Goal: Task Accomplishment & Management: Manage account settings

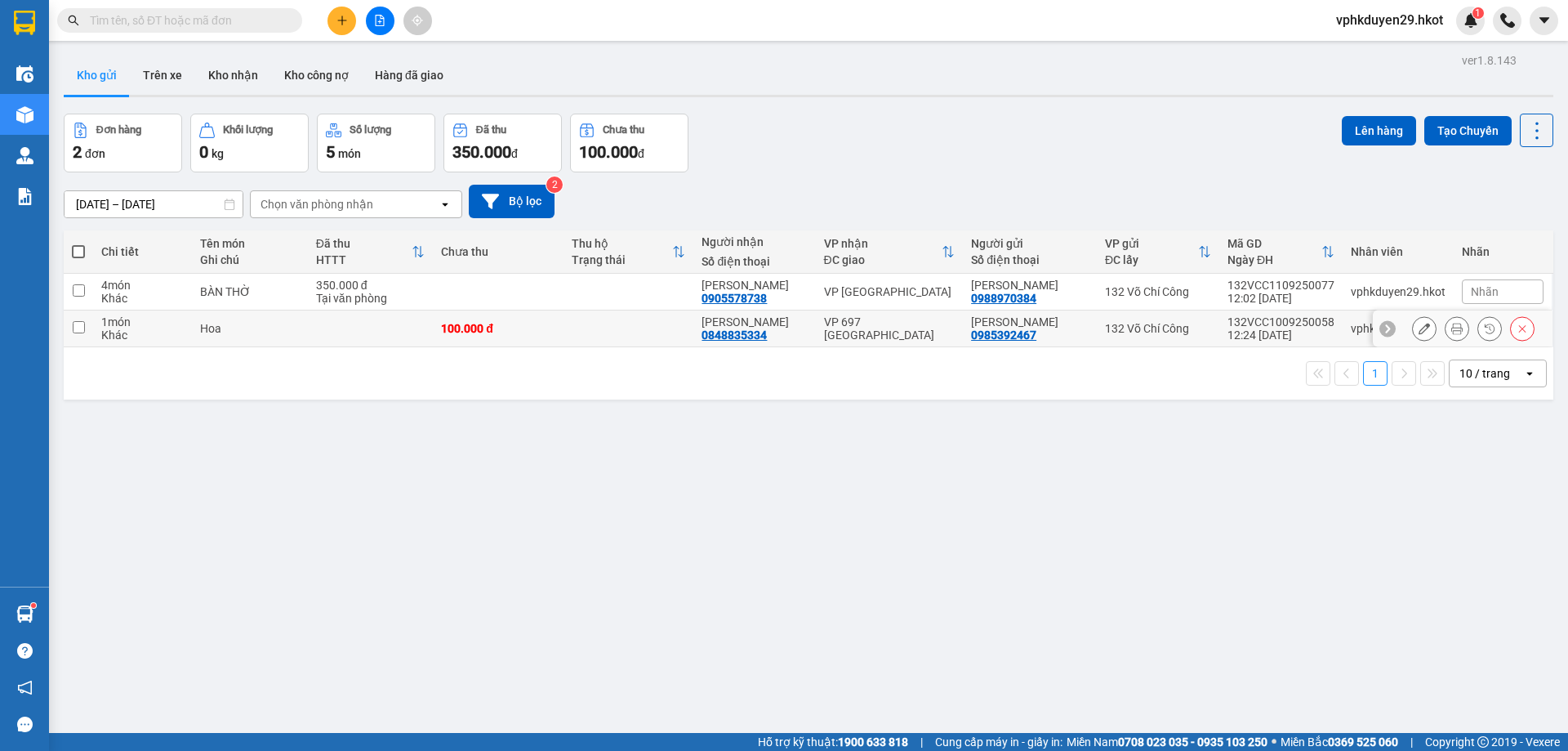
drag, startPoint x: 82, startPoint y: 324, endPoint x: 265, endPoint y: 324, distance: 183.0
click at [79, 324] on input "checkbox" at bounding box center [78, 327] width 12 height 12
checkbox input "true"
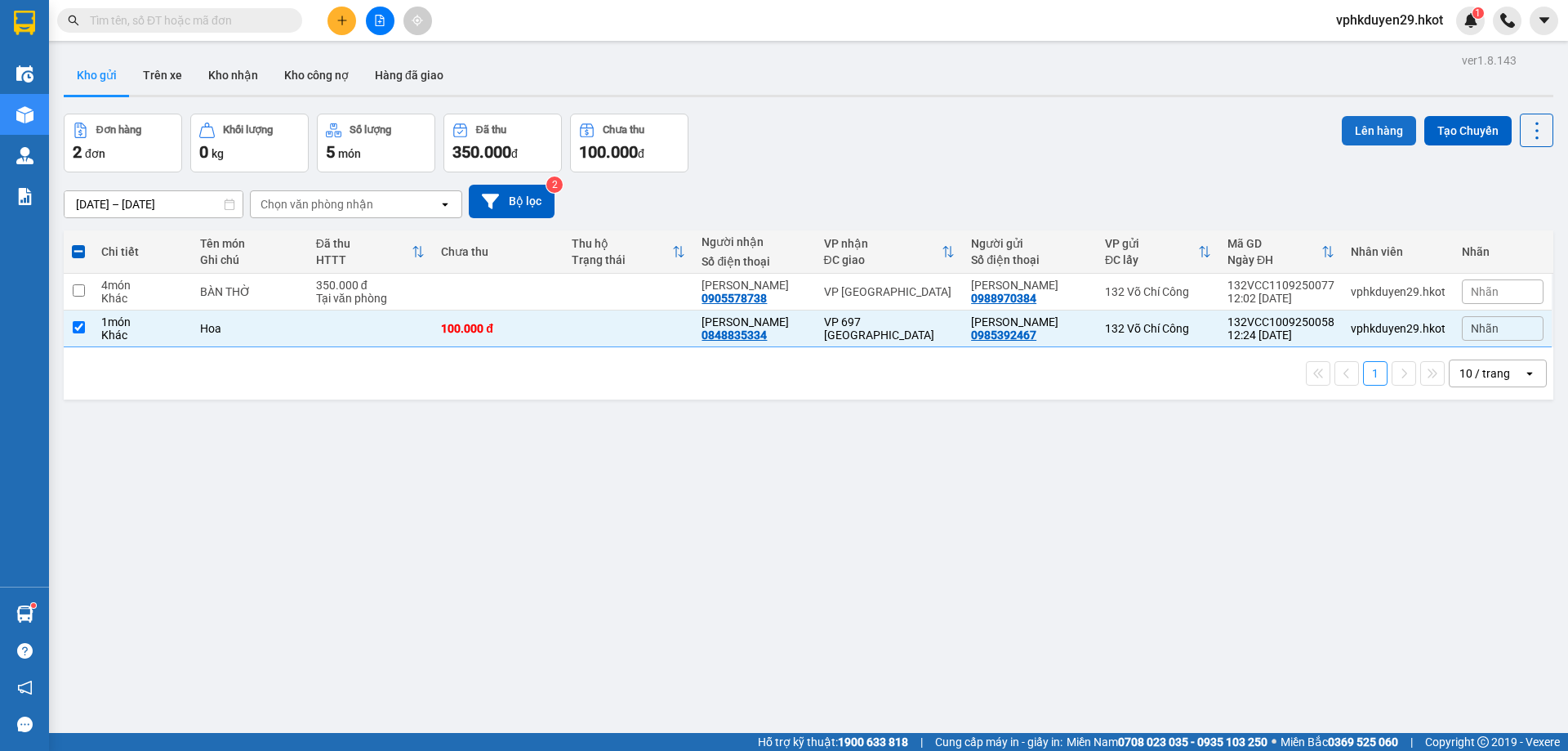
click at [1342, 125] on button "Lên hàng" at bounding box center [1378, 131] width 75 height 29
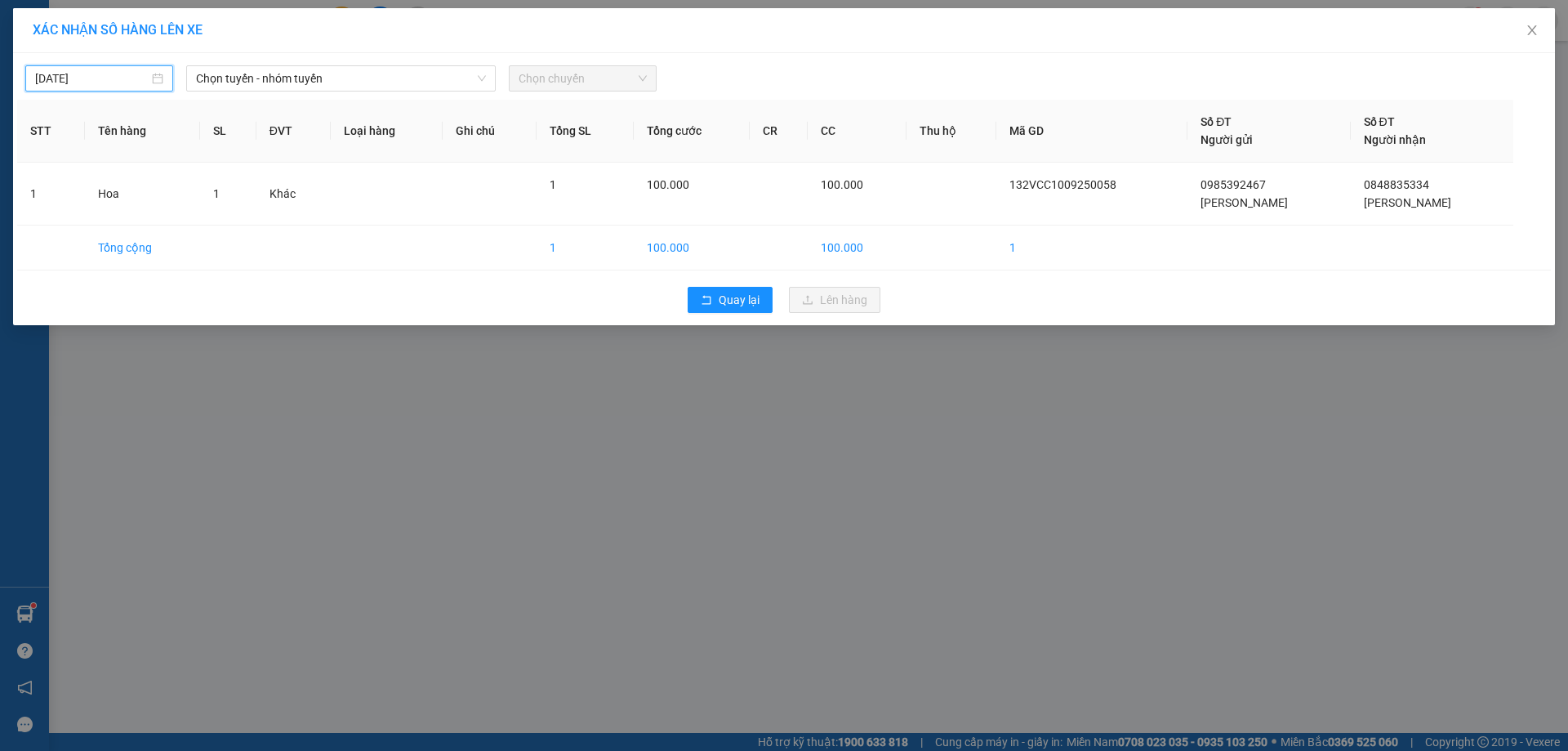
click at [121, 75] on input "[DATE]" at bounding box center [91, 78] width 113 height 18
click at [144, 191] on div "10" at bounding box center [137, 197] width 19 height 19
type input "[DATE]"
click at [367, 86] on span "Chọn tuyến - nhóm tuyến" at bounding box center [340, 78] width 290 height 25
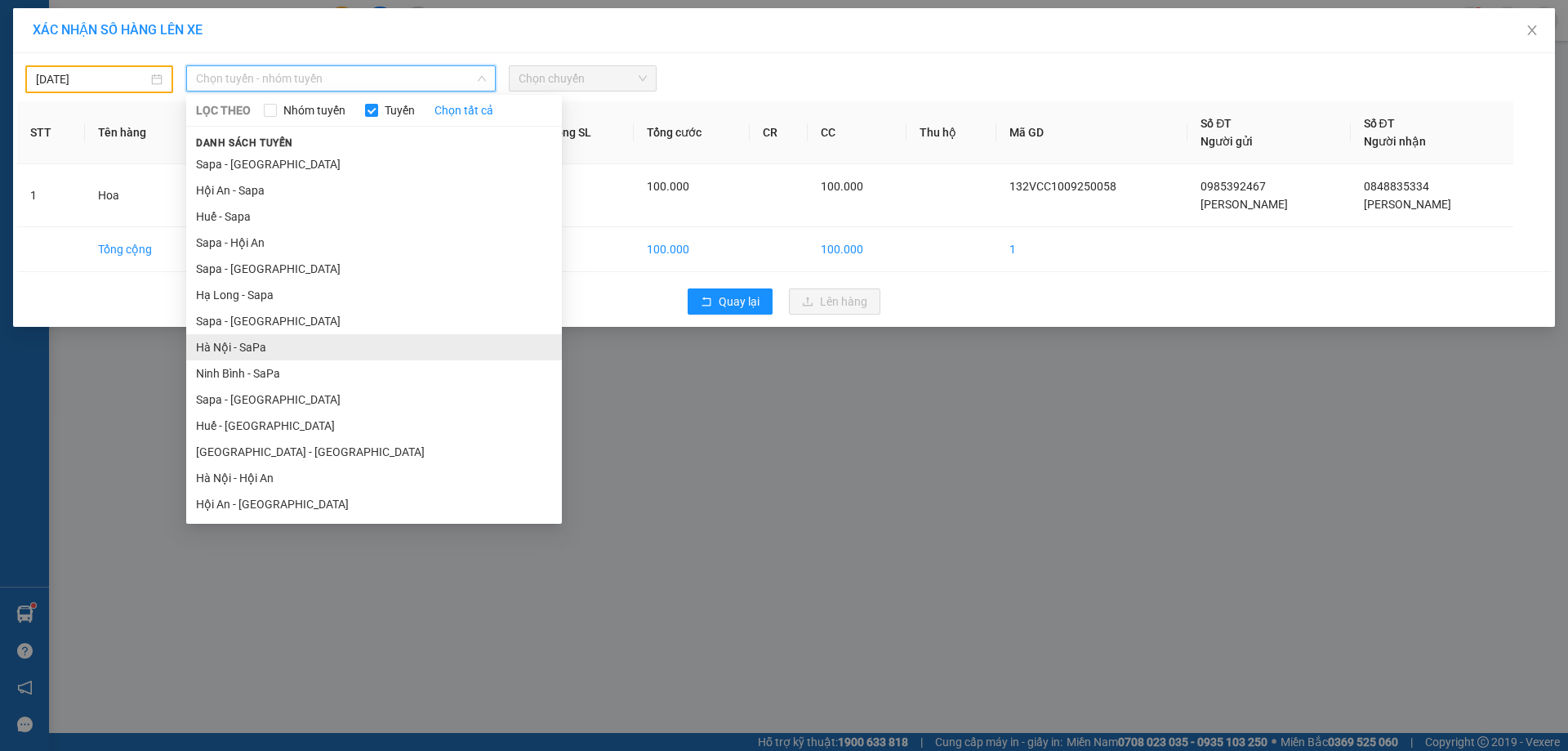
click at [272, 341] on li "Hà Nội - SaPa" at bounding box center [374, 347] width 375 height 26
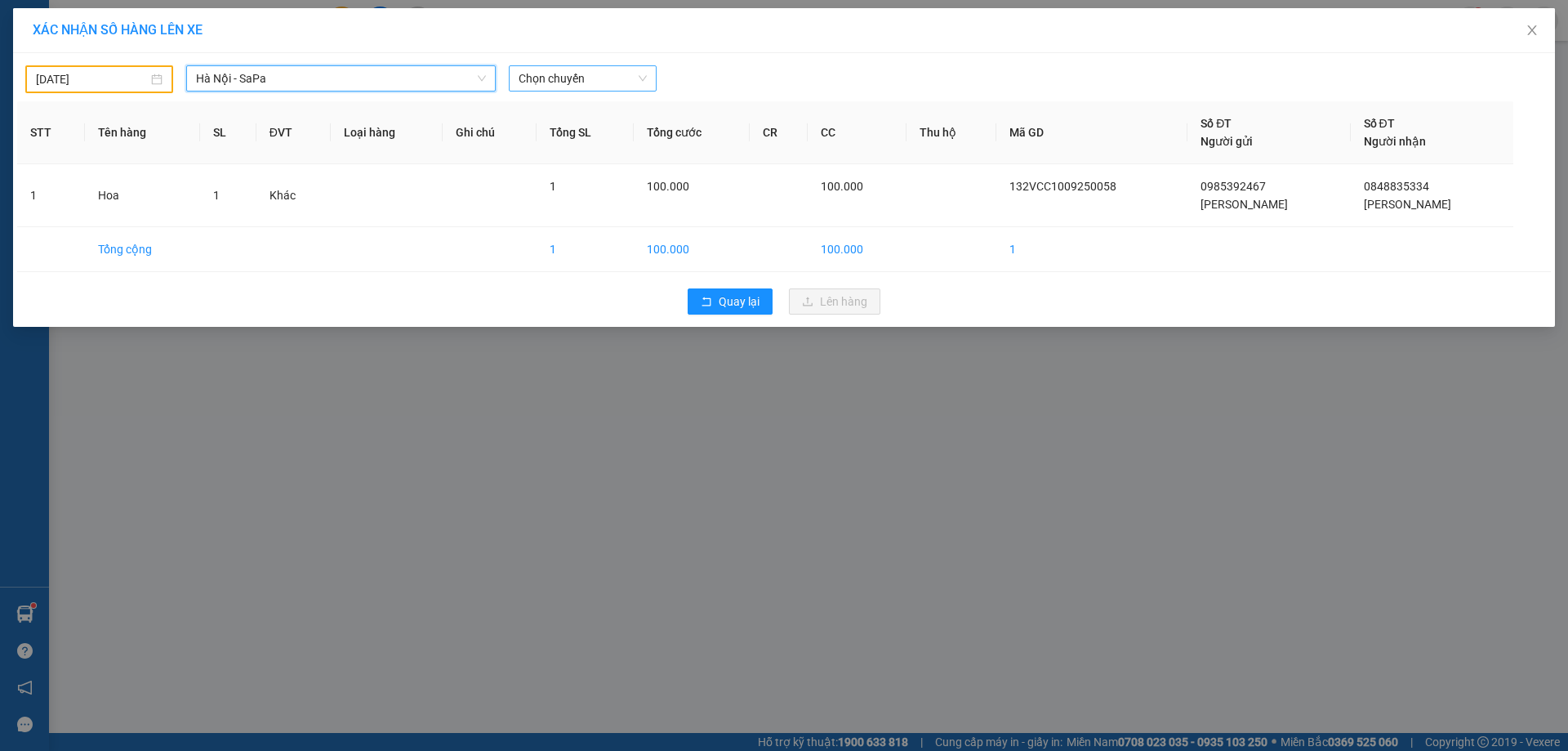
click at [598, 85] on span "Chọn chuyến" at bounding box center [582, 78] width 128 height 25
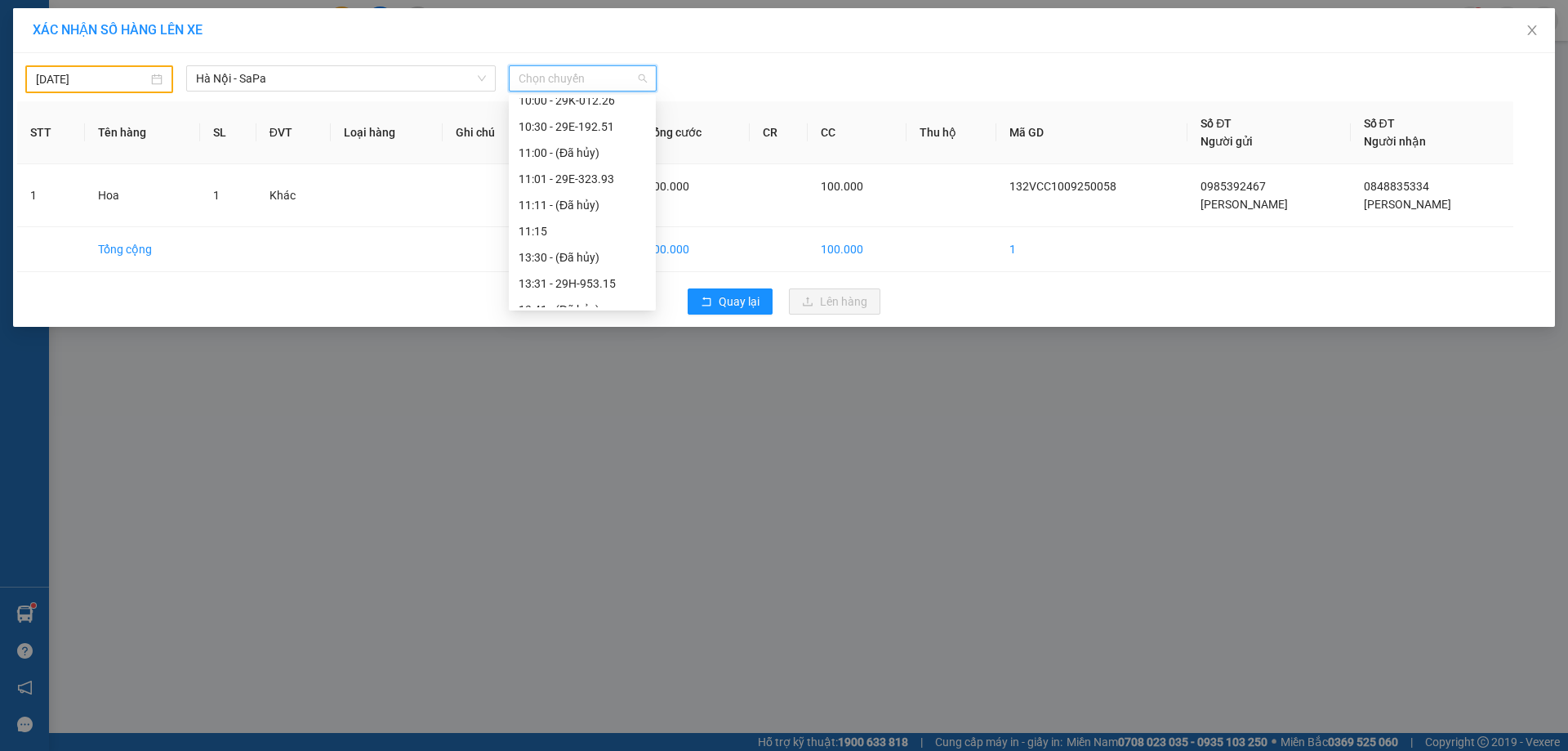
scroll to position [545, 0]
click at [571, 74] on span "Chọn chuyến" at bounding box center [582, 78] width 128 height 25
click at [574, 146] on div "16:01 - 29E-337.13" at bounding box center [582, 142] width 127 height 18
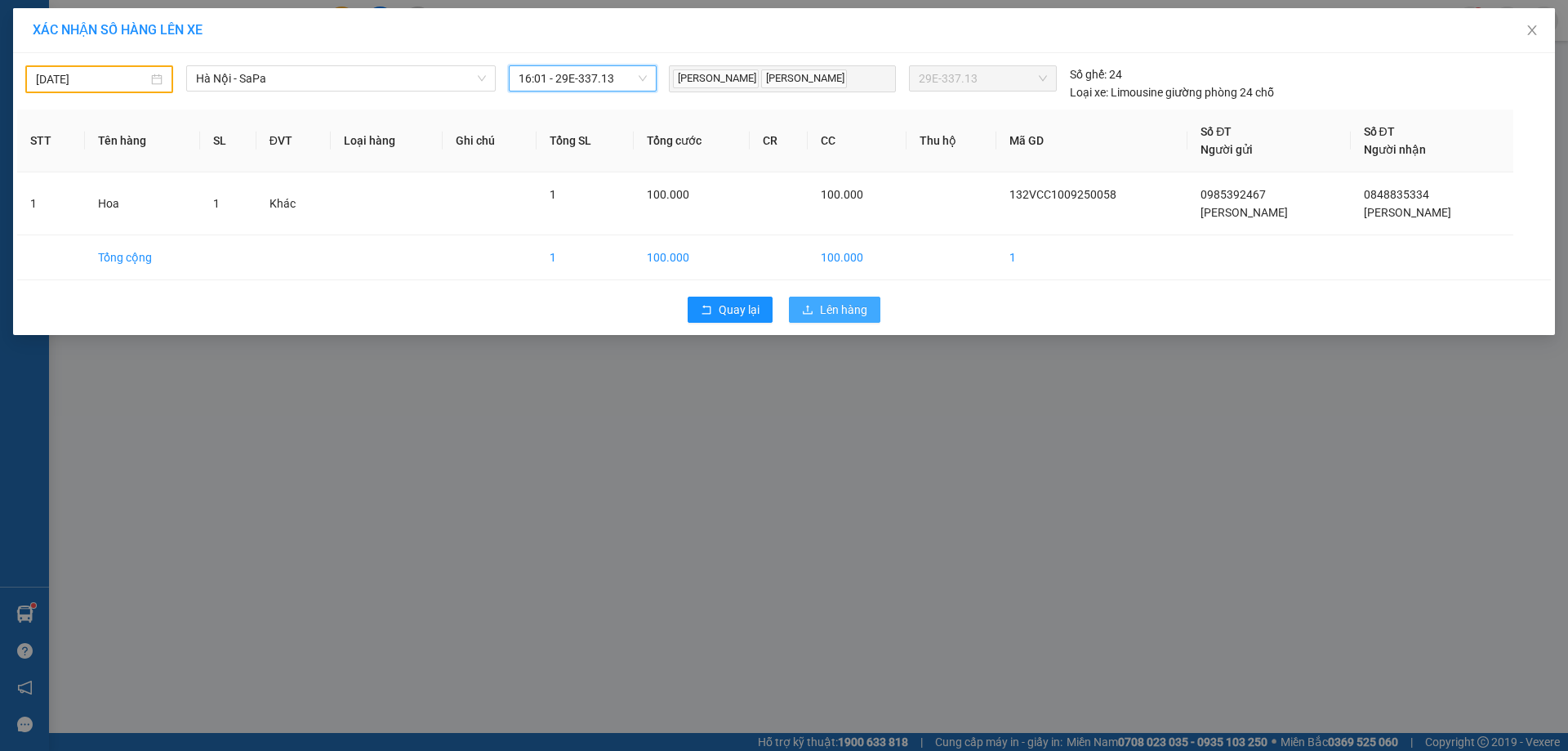
click at [809, 306] on icon "upload" at bounding box center [807, 309] width 10 height 9
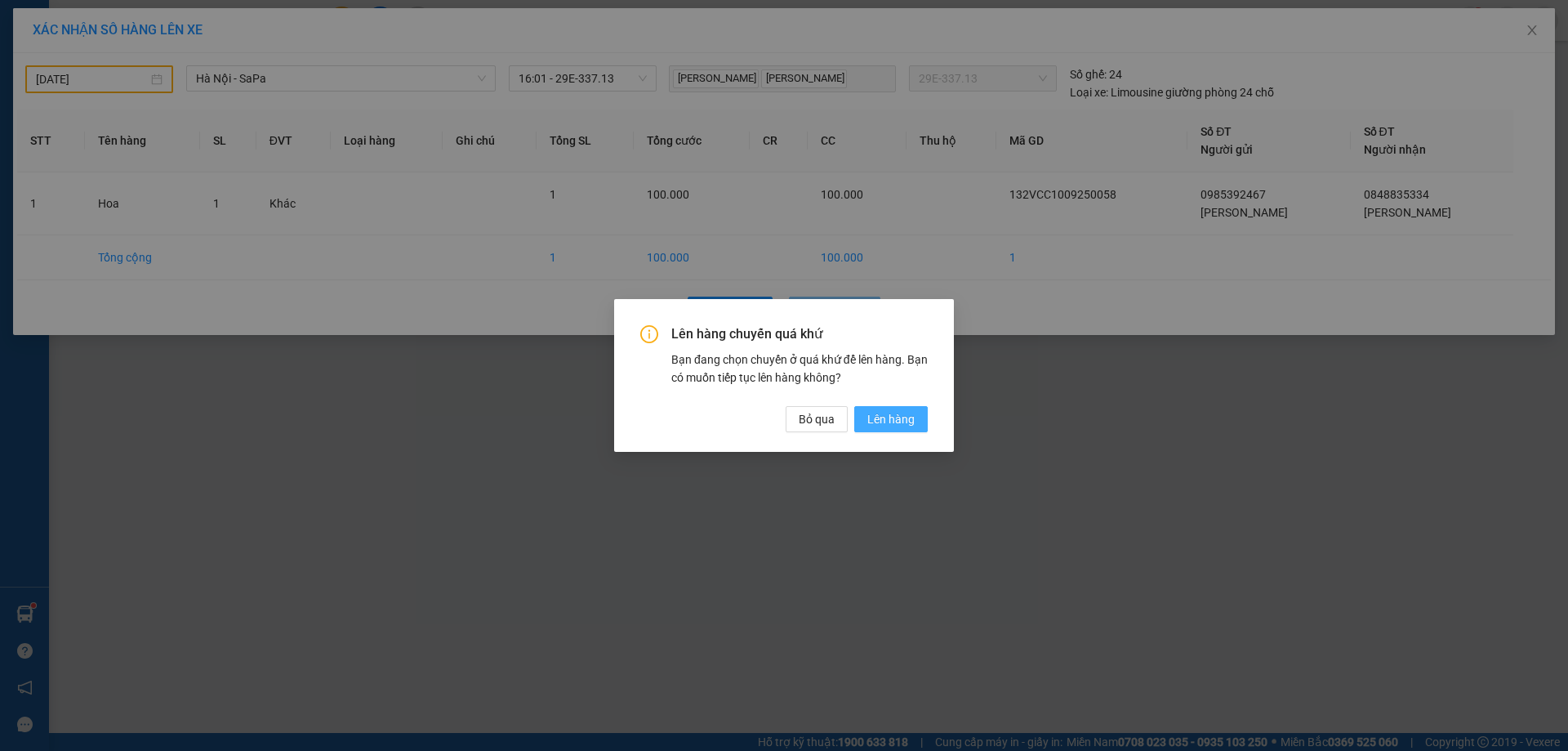
click at [903, 418] on span "Lên hàng" at bounding box center [891, 420] width 47 height 18
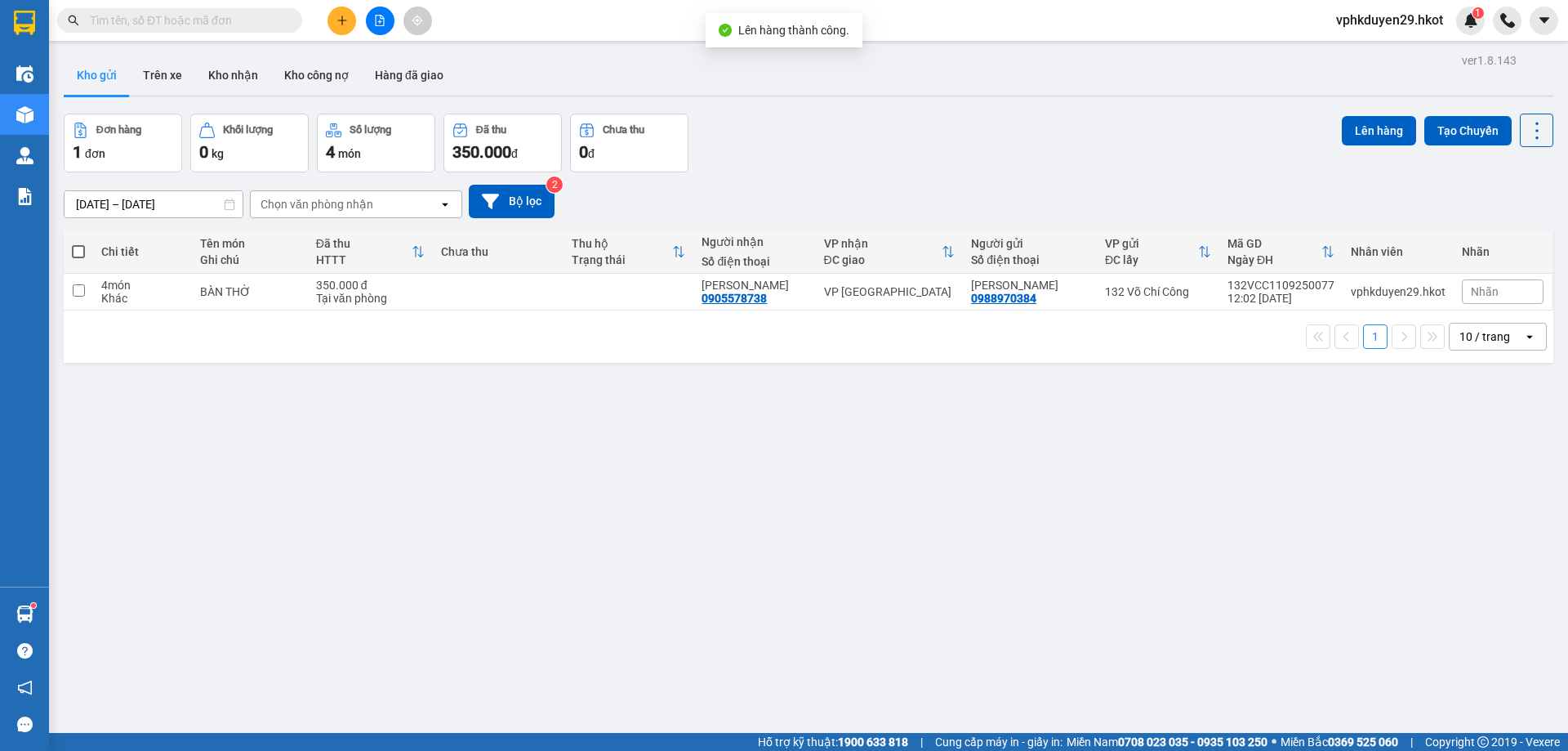
click at [169, 97] on div at bounding box center [808, 96] width 1490 height 3
click at [184, 83] on button "Trên xe" at bounding box center [162, 75] width 65 height 40
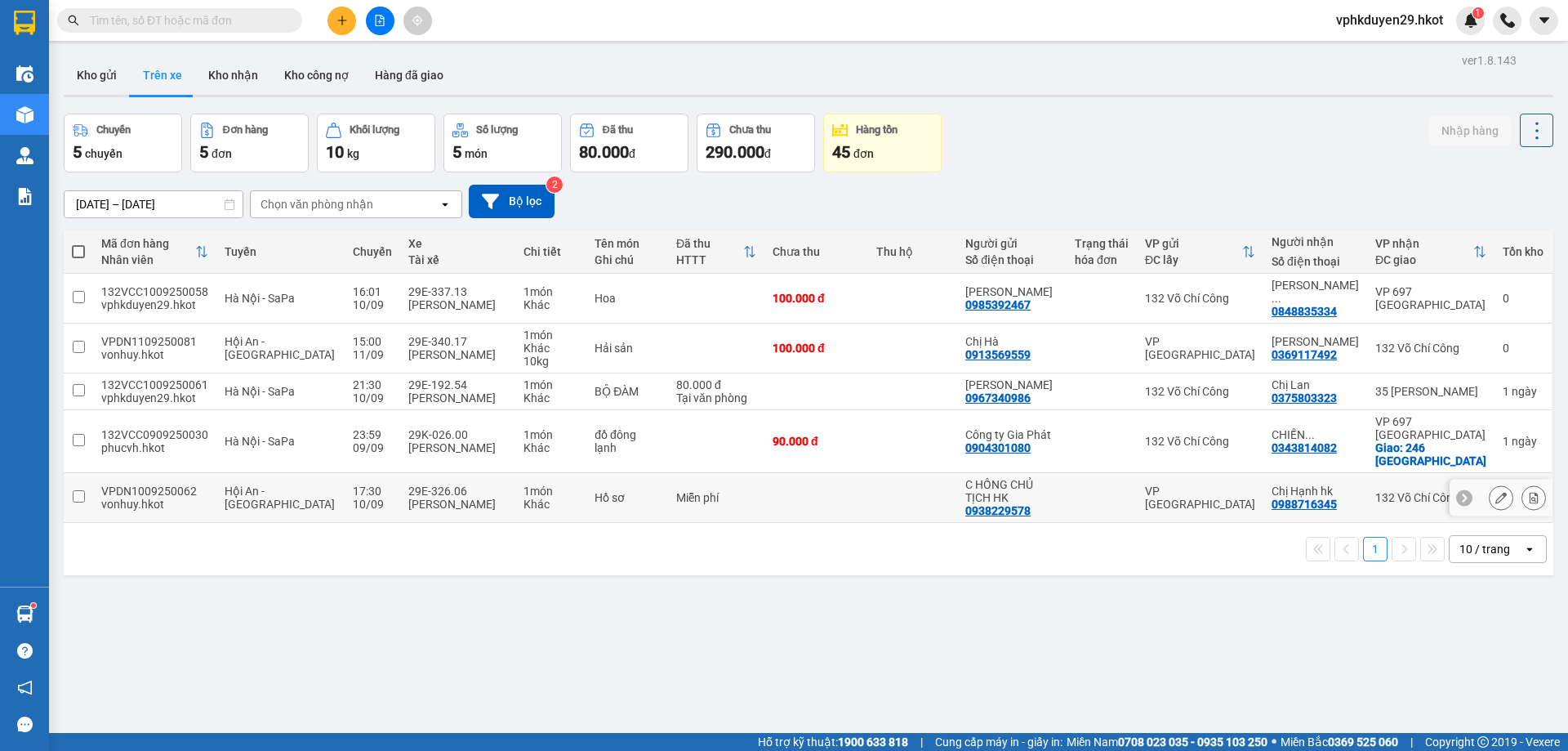
click at [81, 498] on input "checkbox" at bounding box center [78, 495] width 12 height 12
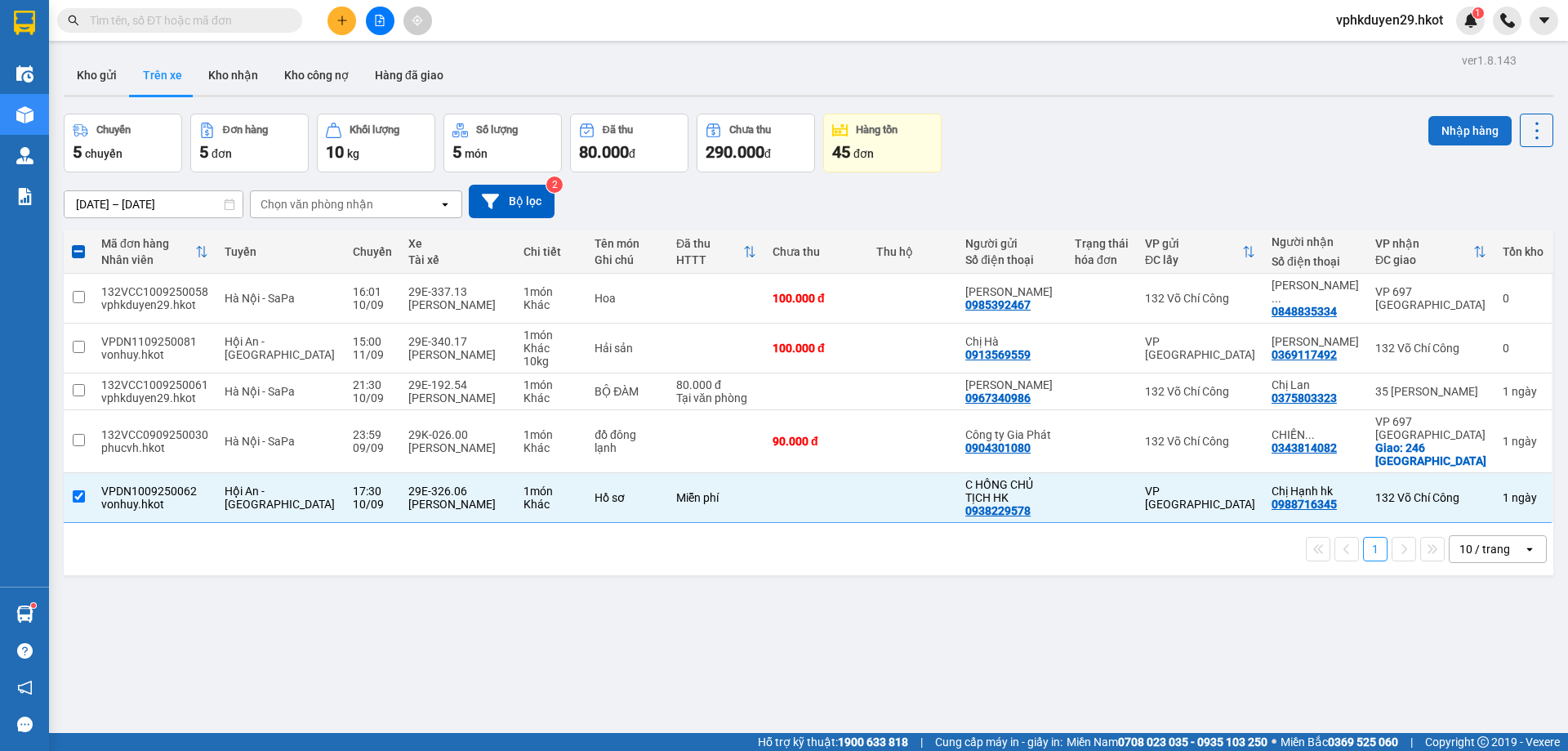
click at [1432, 127] on button "Nhập hàng" at bounding box center [1470, 131] width 84 height 29
checkbox input "false"
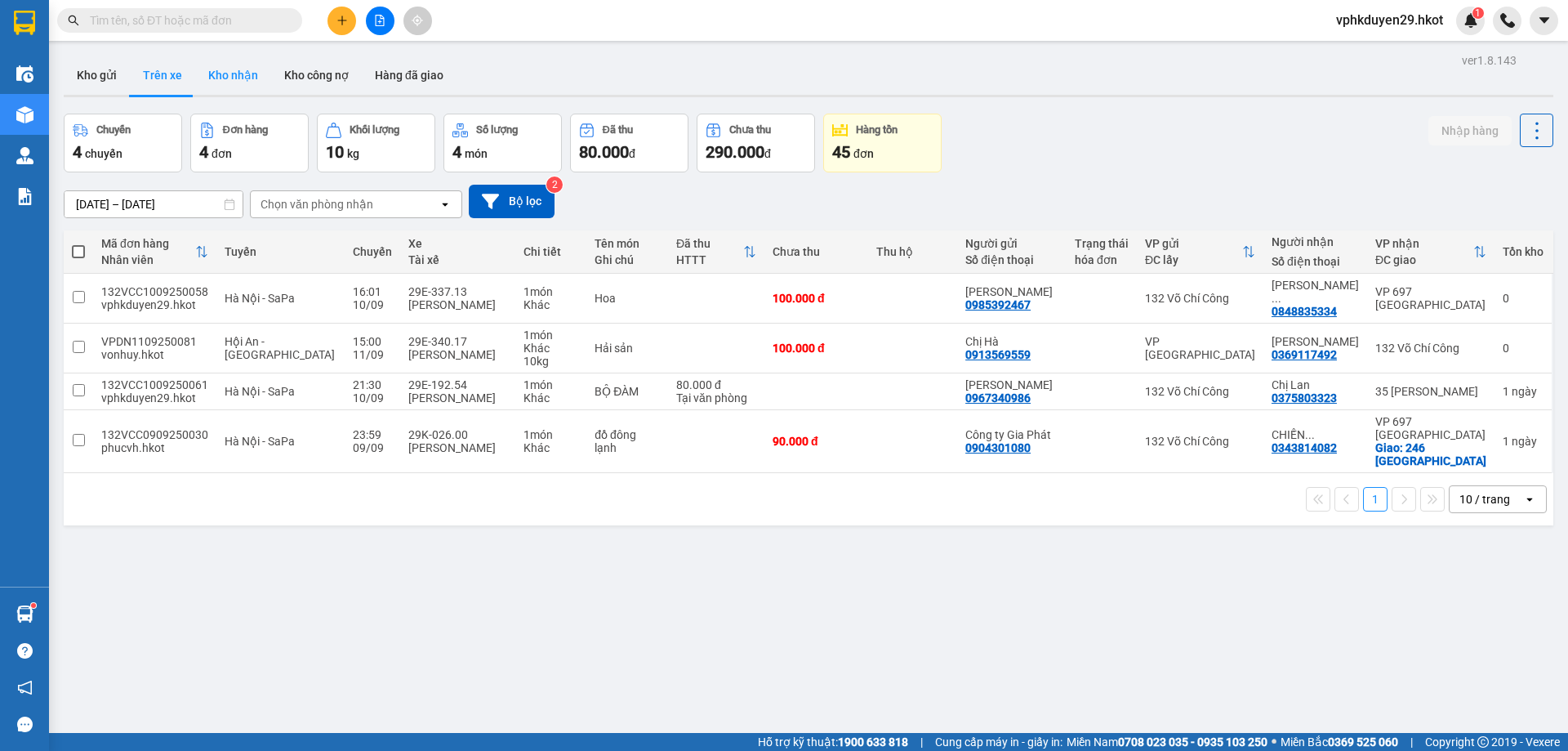
click at [245, 83] on button "Kho nhận" at bounding box center [233, 75] width 76 height 40
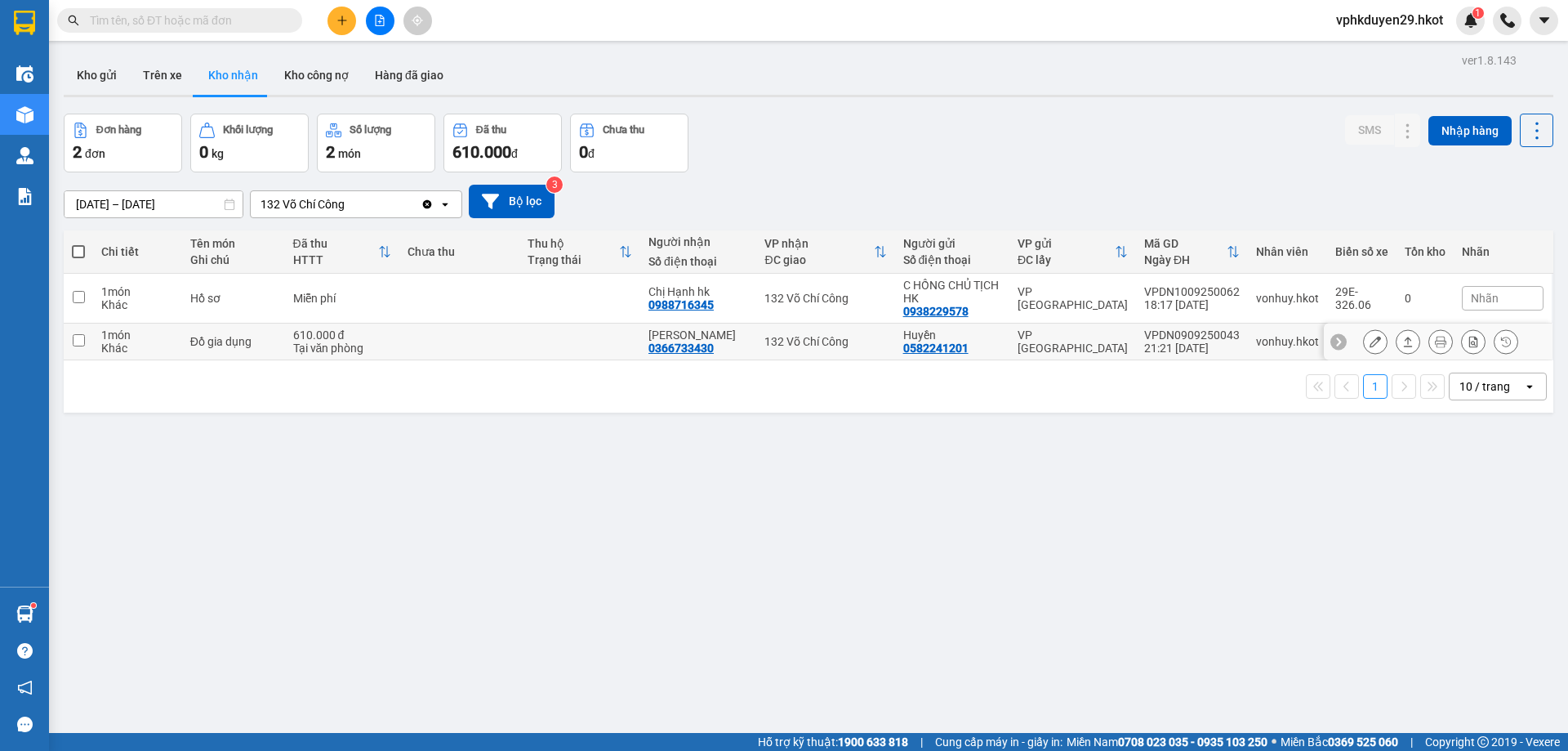
click at [81, 341] on input "checkbox" at bounding box center [78, 340] width 12 height 12
checkbox input "true"
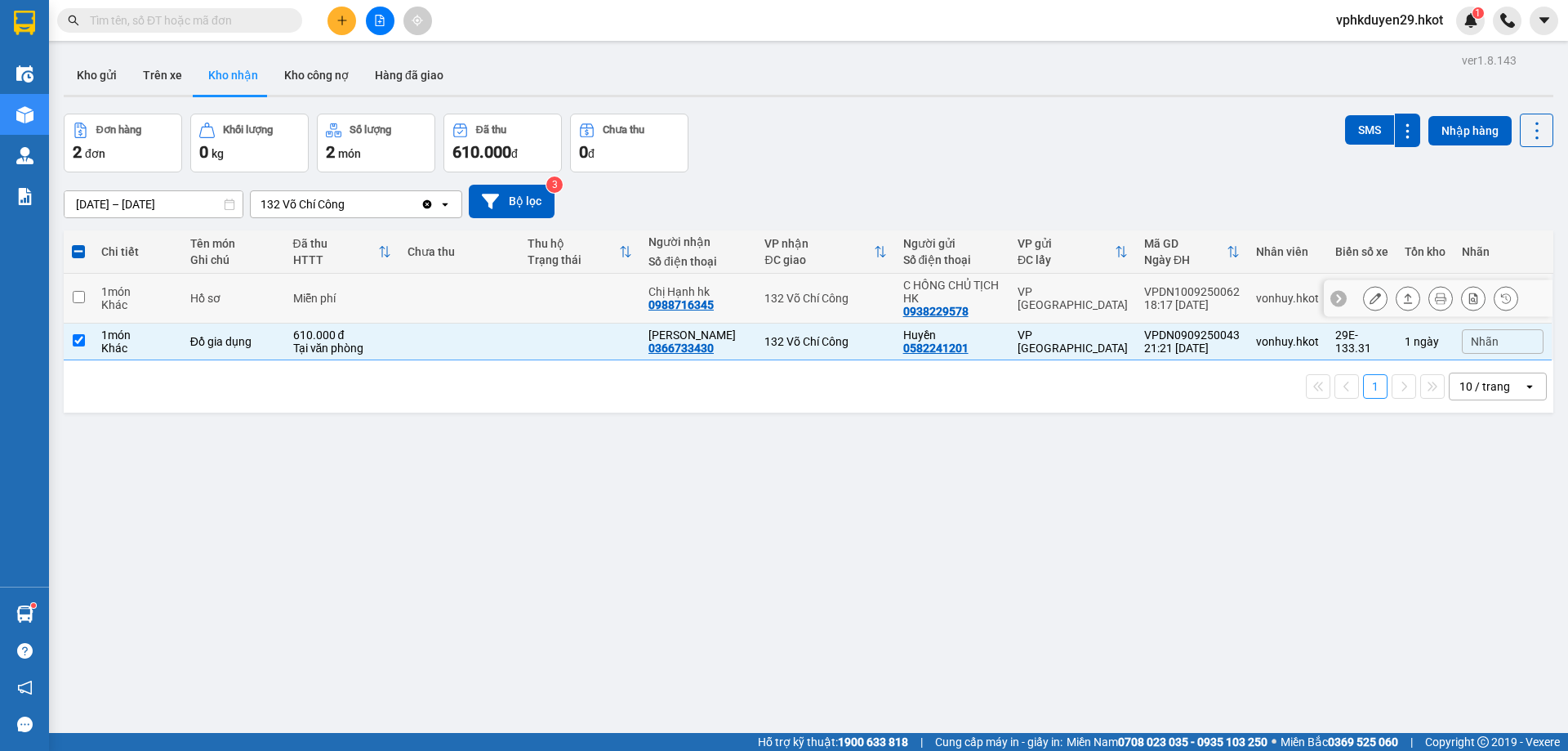
click at [83, 291] on input "checkbox" at bounding box center [78, 296] width 12 height 12
checkbox input "true"
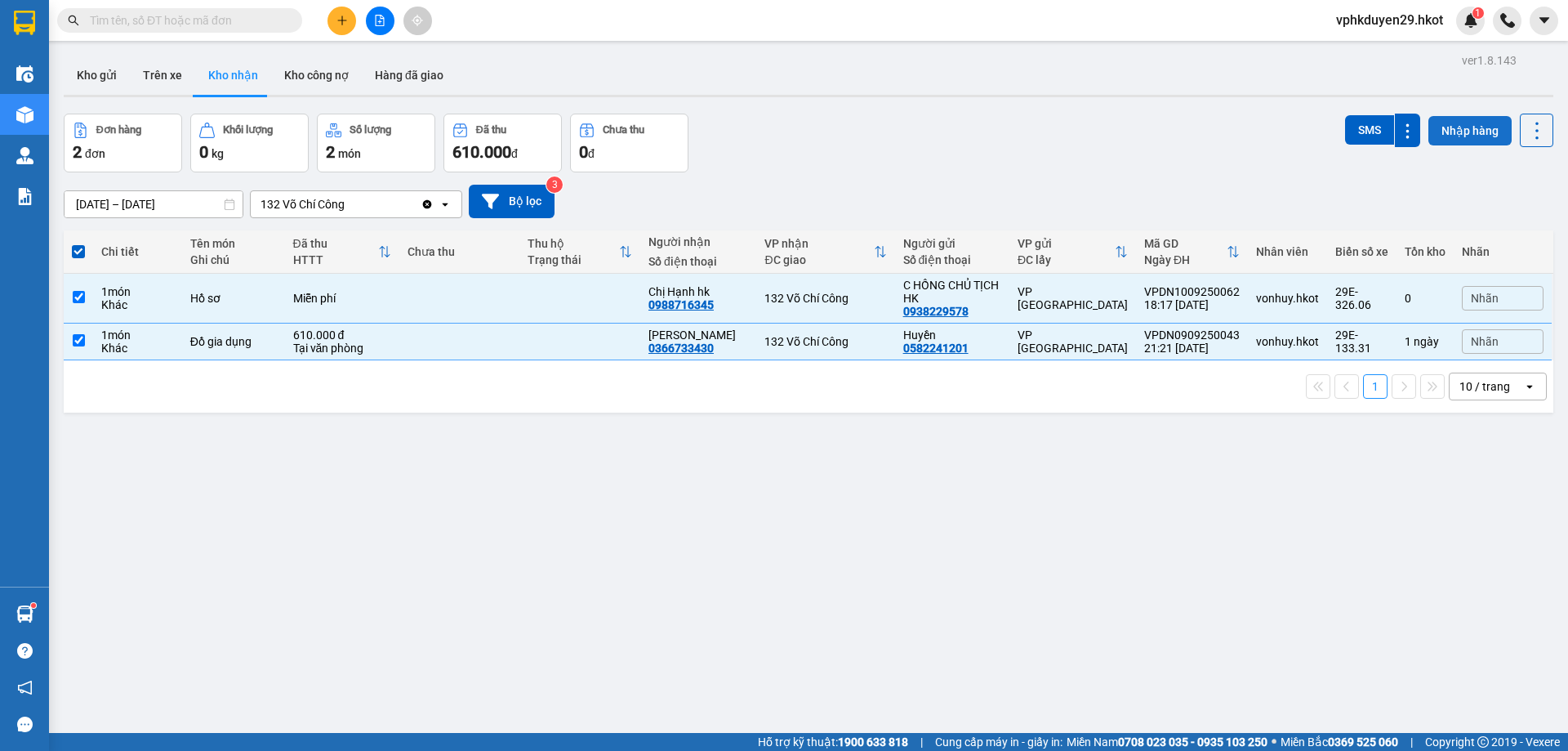
click at [1448, 125] on button "Nhập hàng" at bounding box center [1470, 131] width 84 height 29
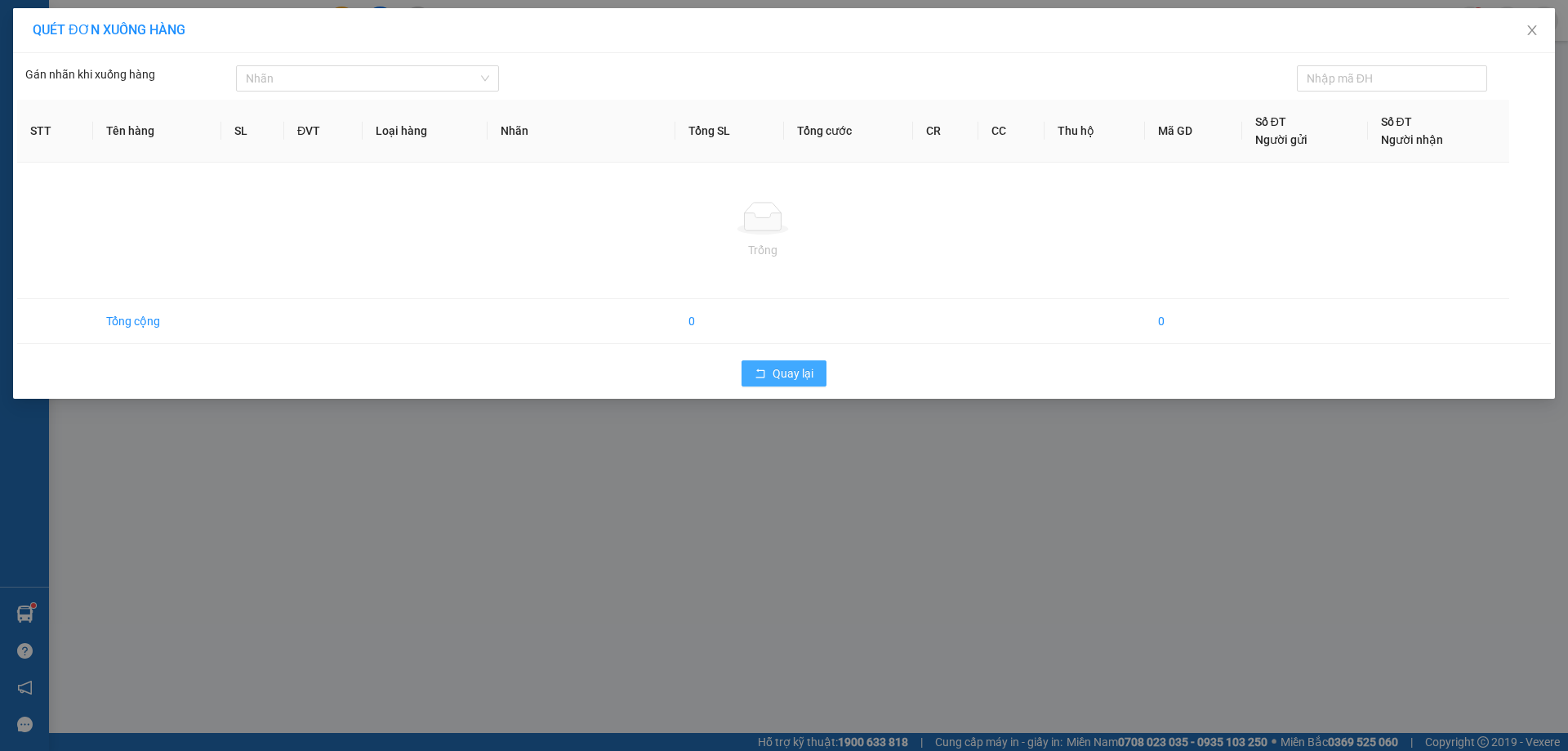
click at [796, 373] on span "Quay lại" at bounding box center [793, 374] width 40 height 18
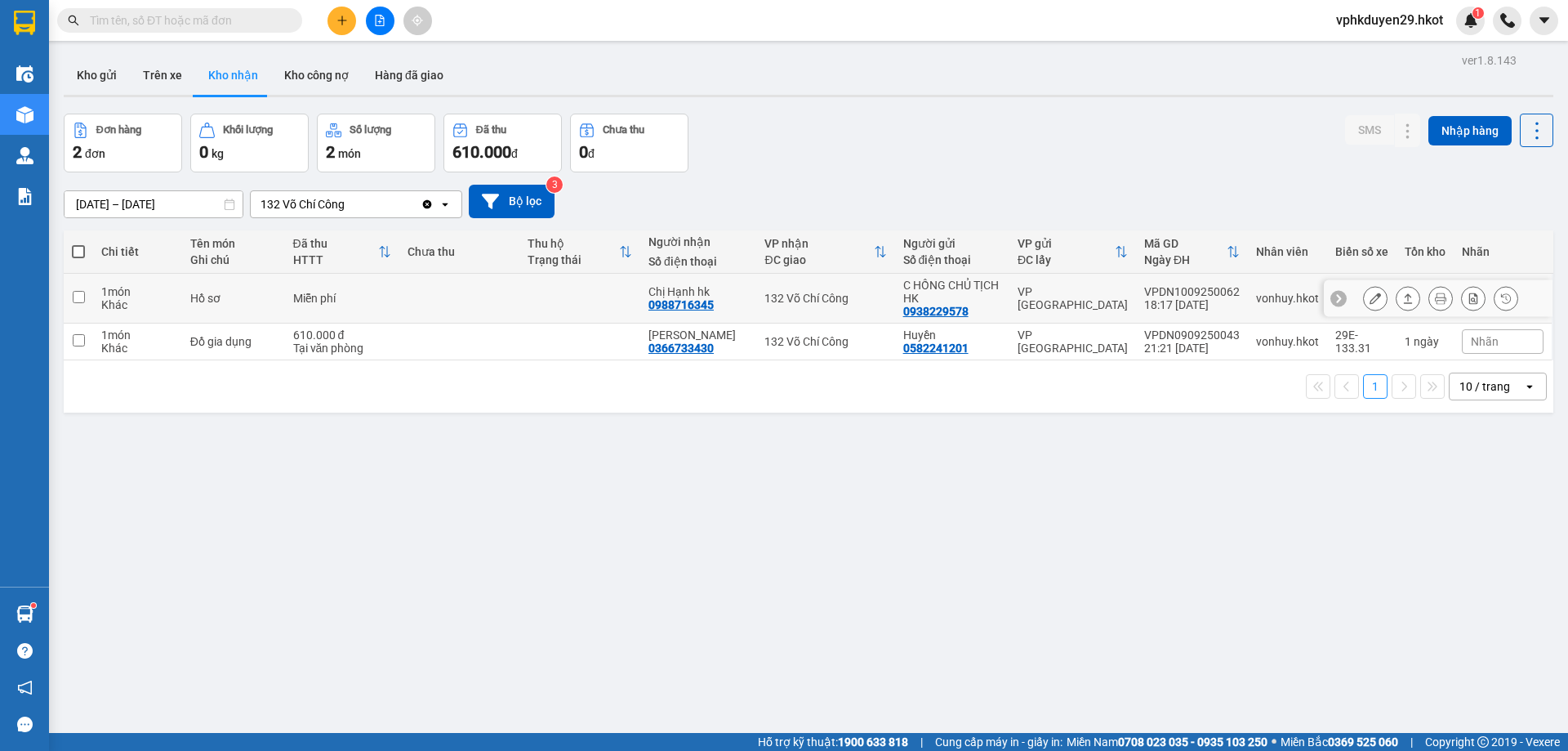
click at [1402, 299] on icon at bounding box center [1408, 298] width 11 height 11
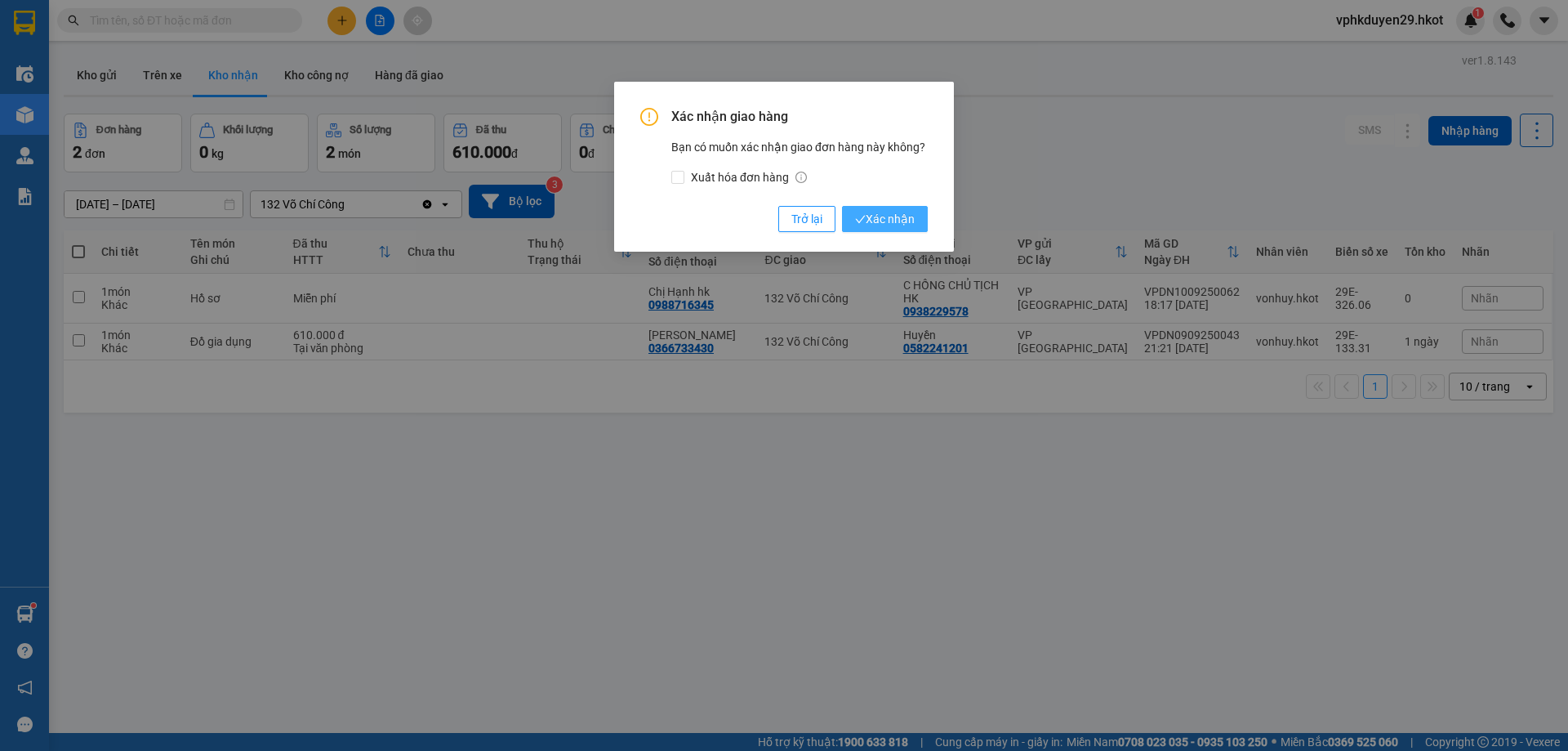
click at [880, 228] on span "Xác nhận" at bounding box center [884, 219] width 60 height 18
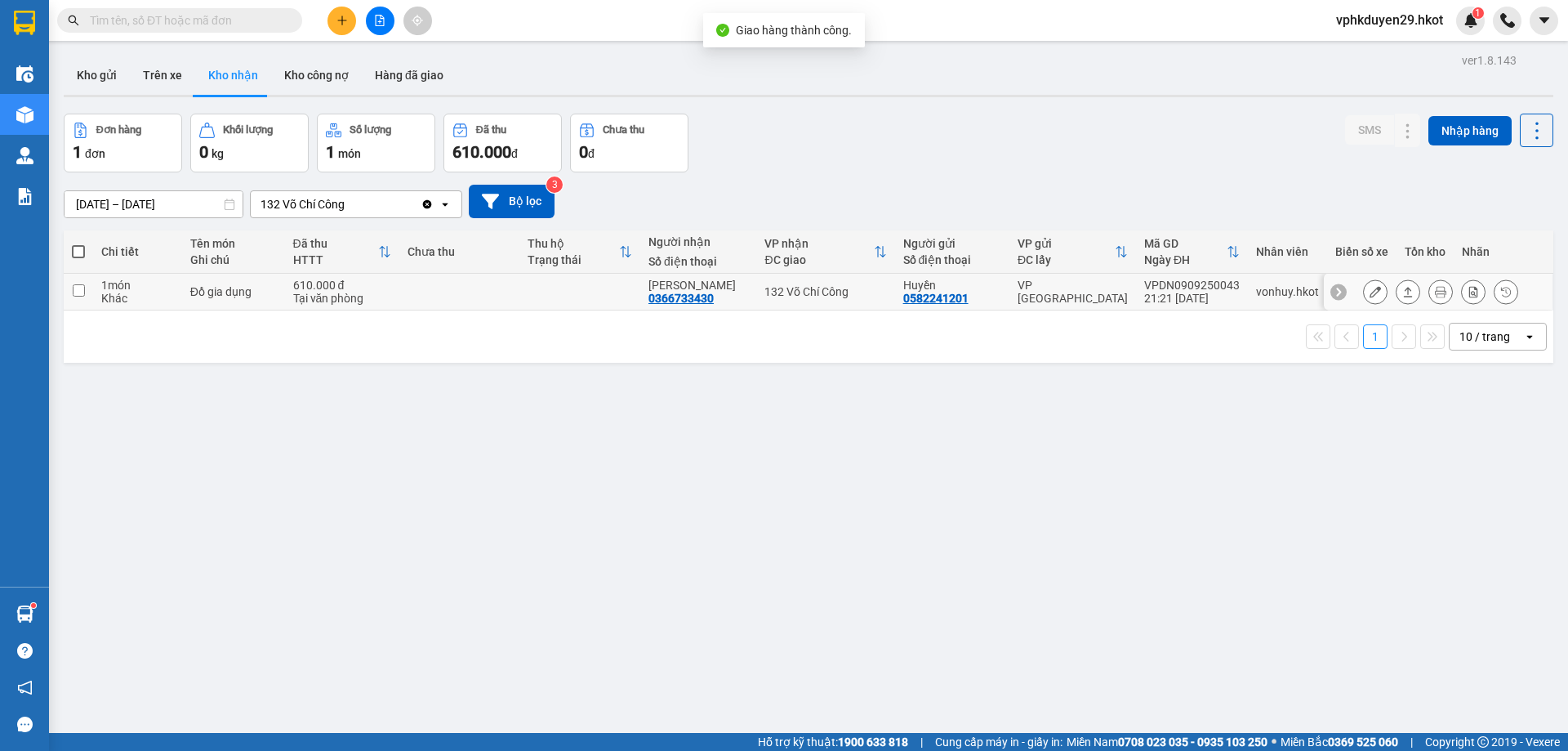
click at [1402, 292] on icon at bounding box center [1408, 292] width 11 height 11
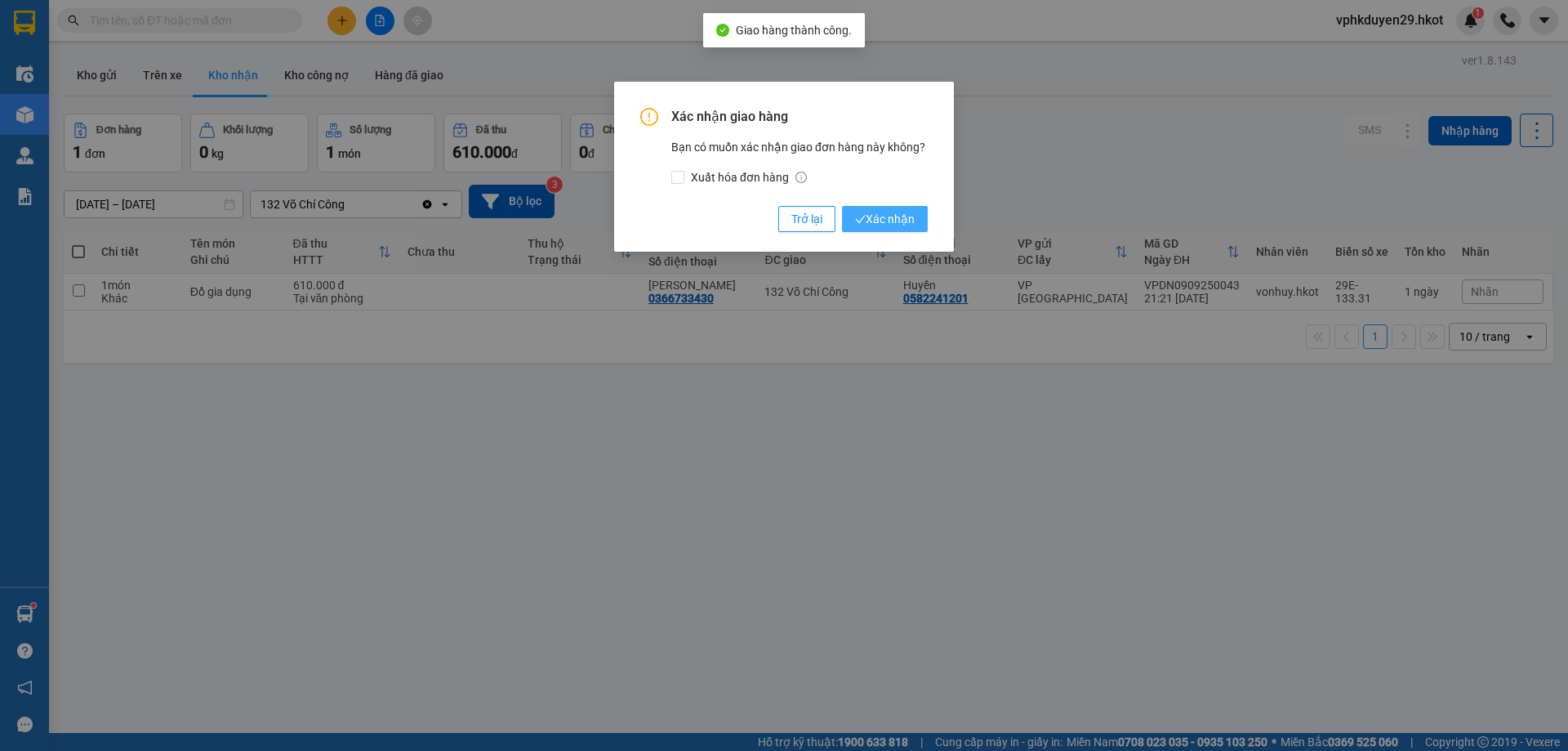
click at [859, 223] on icon "check" at bounding box center [860, 220] width 11 height 11
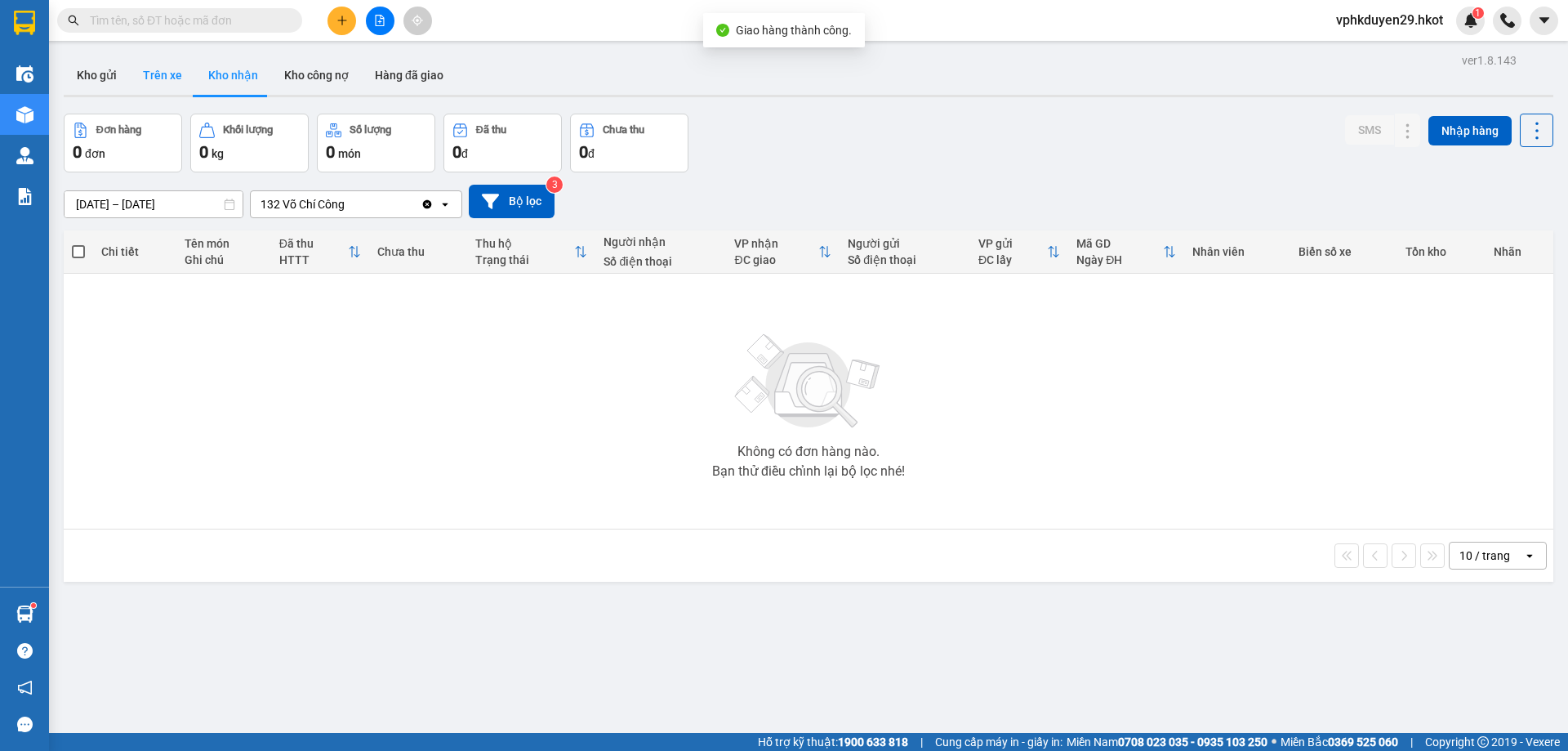
click at [147, 75] on button "Trên xe" at bounding box center [162, 75] width 65 height 40
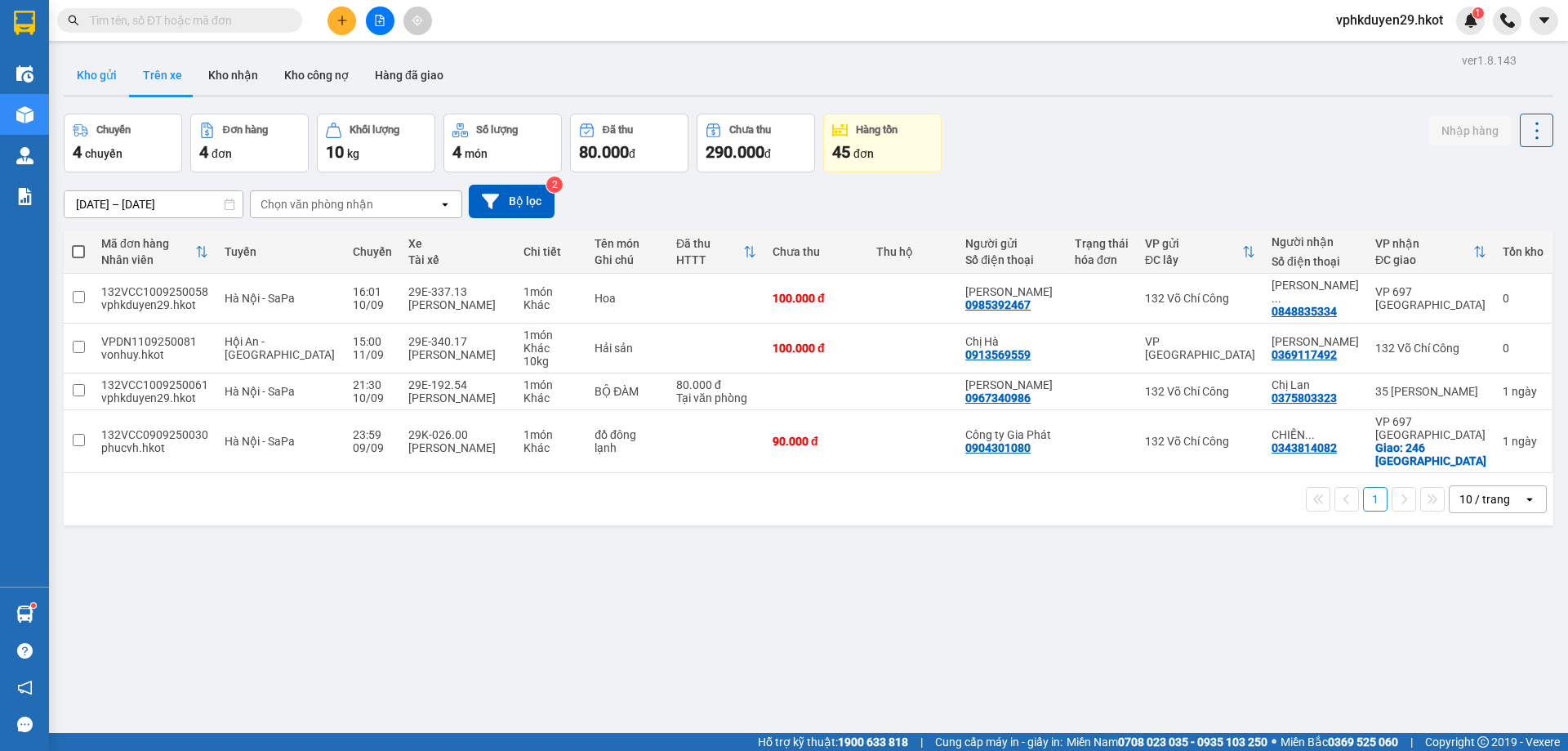
click at [89, 76] on button "Kho gửi" at bounding box center [97, 75] width 66 height 40
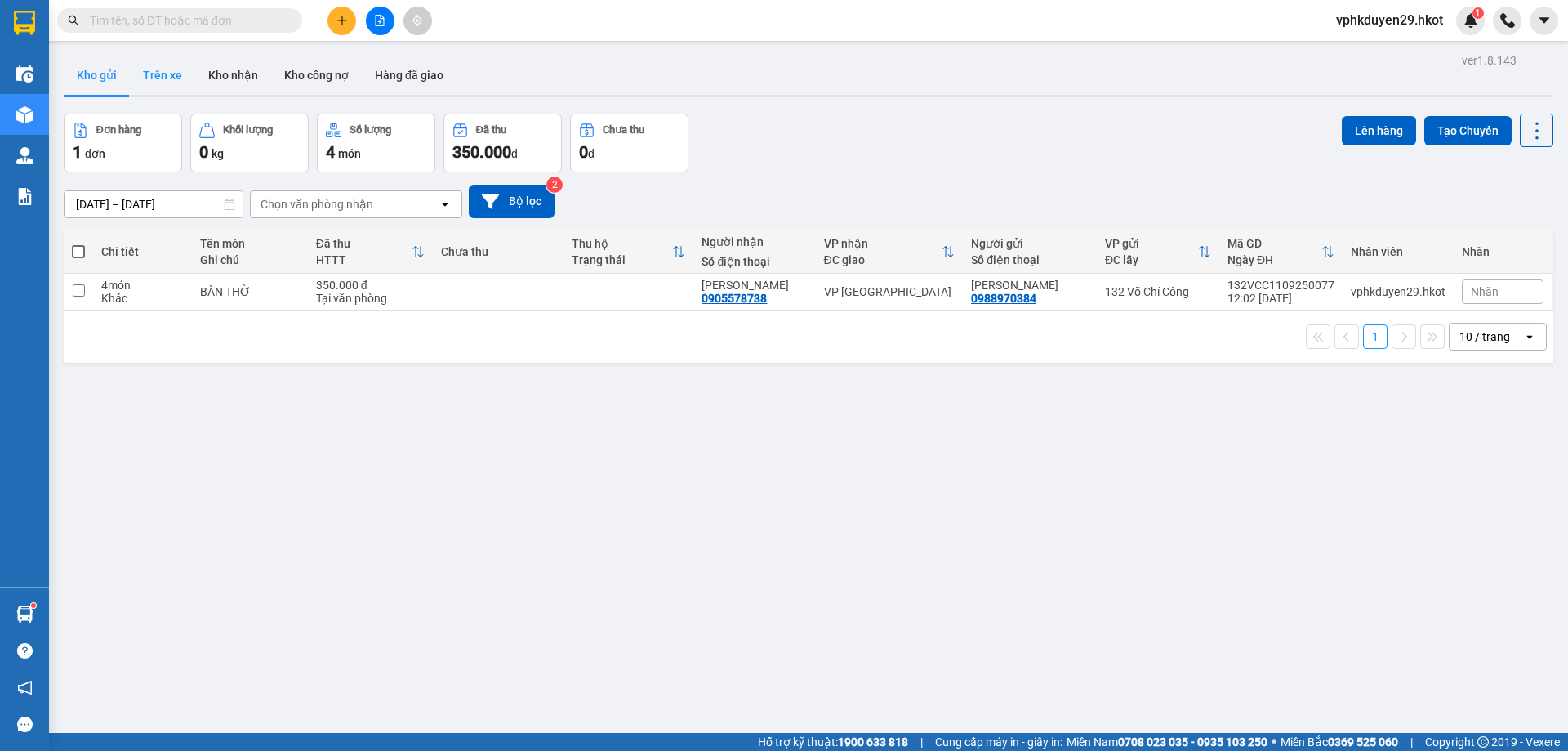
click at [156, 72] on button "Trên xe" at bounding box center [162, 75] width 65 height 40
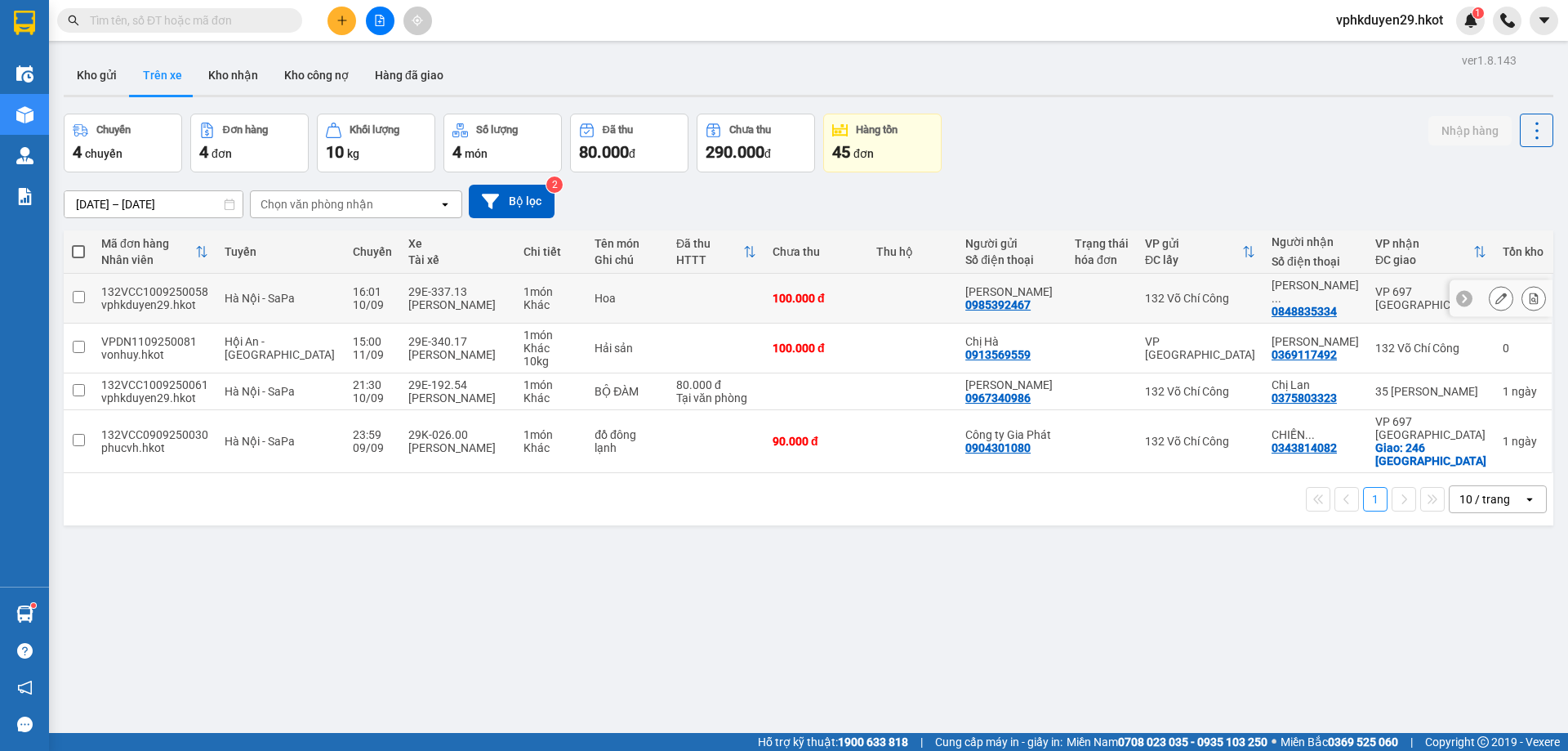
click at [1495, 295] on icon at bounding box center [1501, 298] width 11 height 11
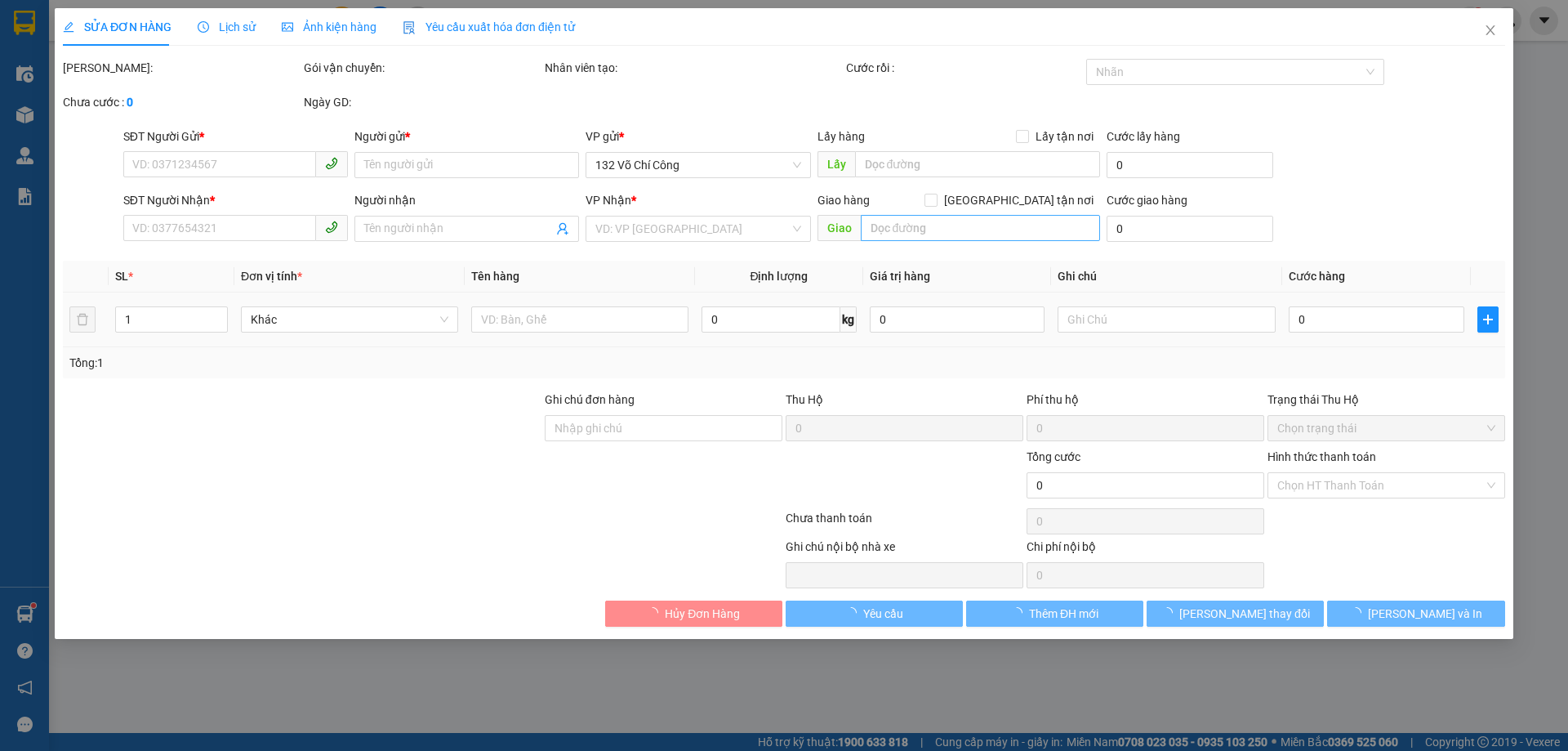
type input "0985392467"
type input "[PERSON_NAME]"
type input "0848835334"
type input "[PERSON_NAME]"
type input "100.000"
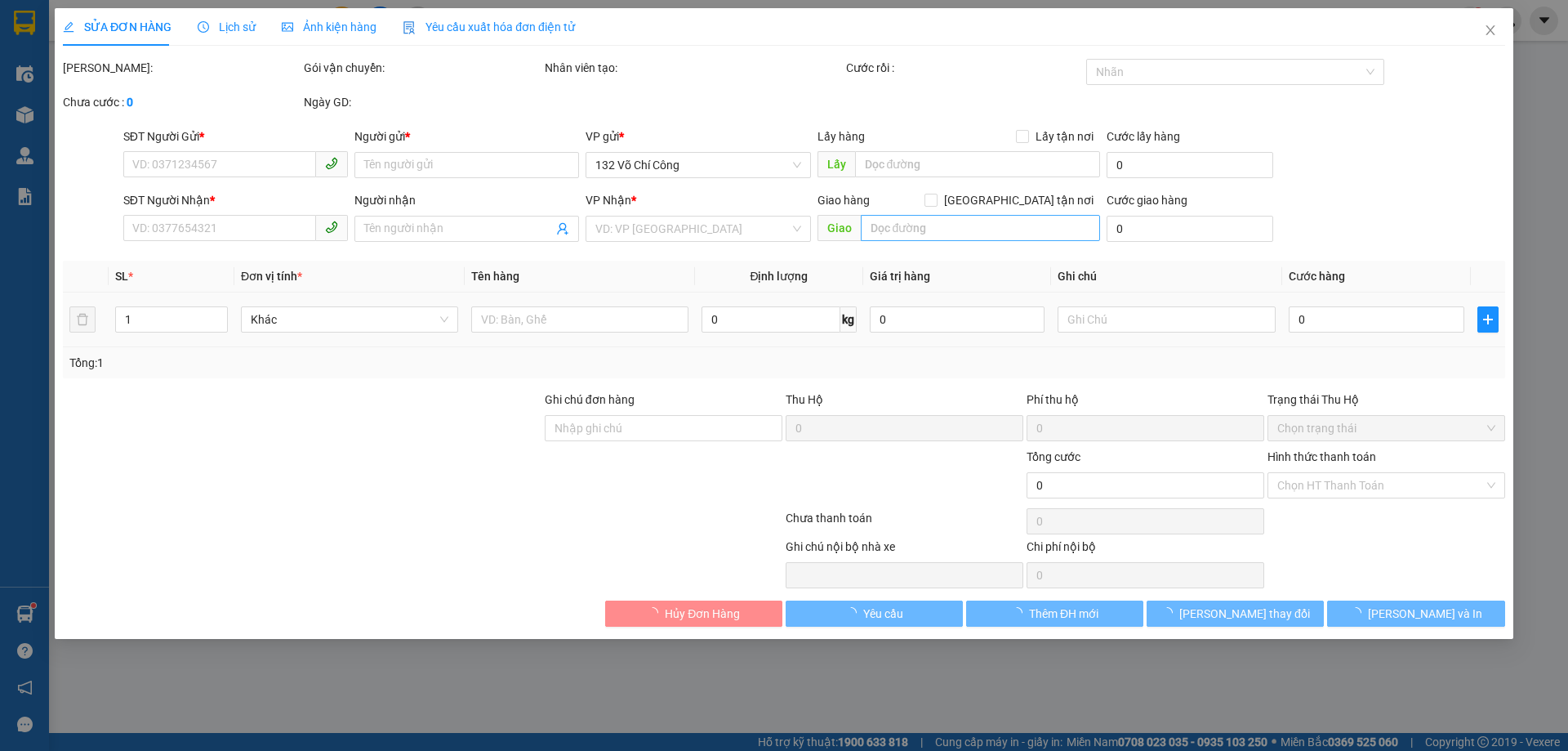
type input "100.000"
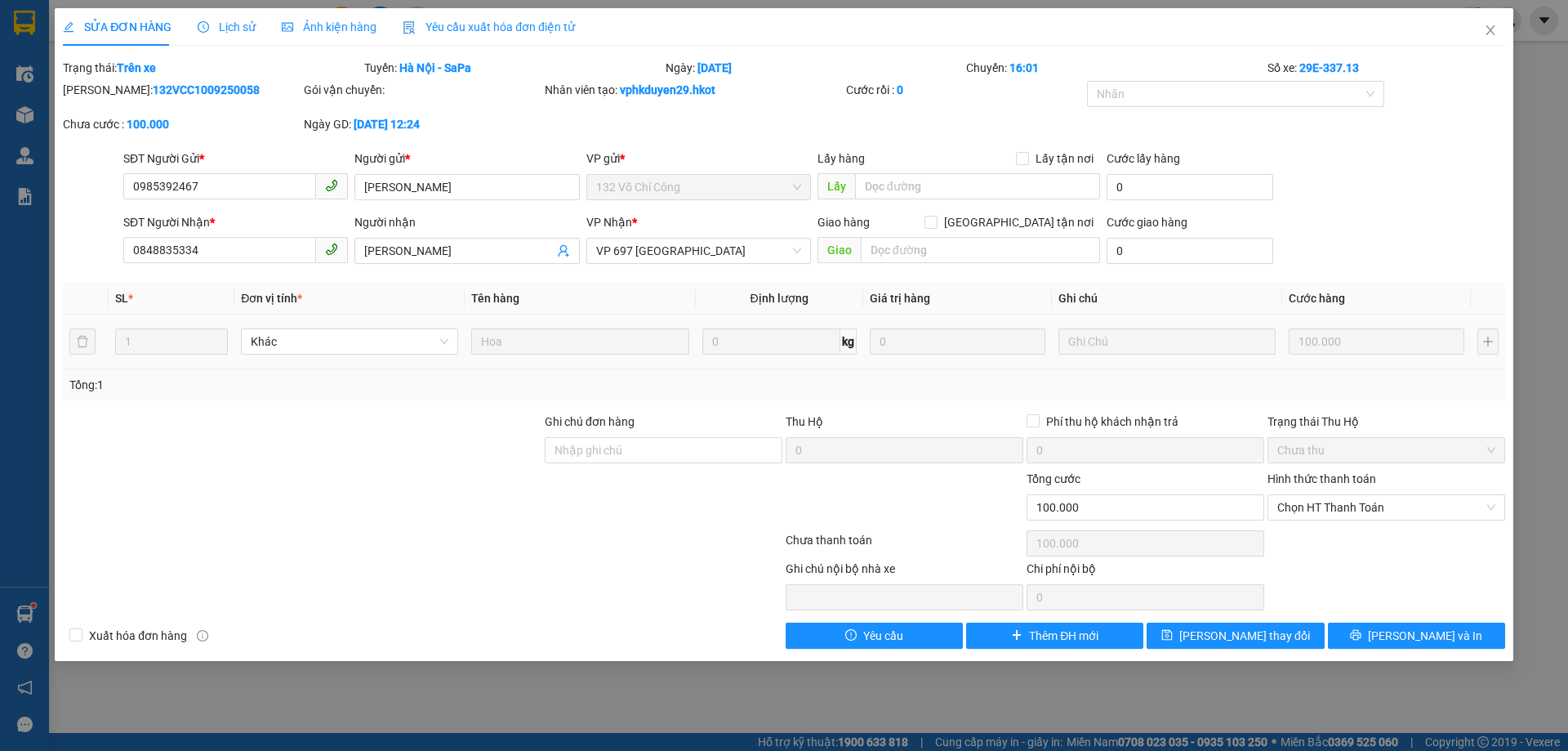
click at [171, 91] on b "132VCC1009250058" at bounding box center [206, 90] width 107 height 13
click at [1487, 30] on icon "close" at bounding box center [1491, 30] width 13 height 13
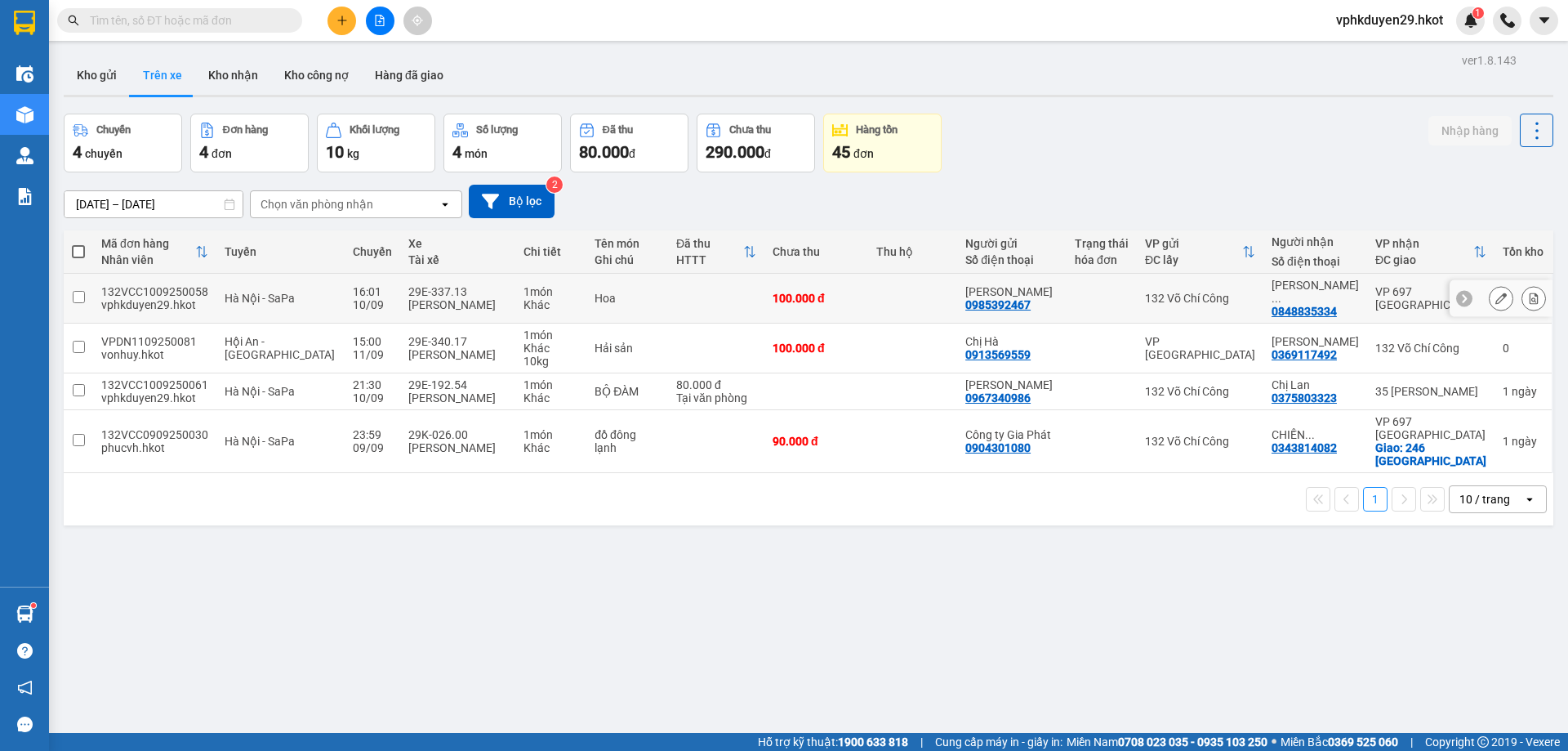
click at [84, 292] on input "checkbox" at bounding box center [78, 296] width 12 height 12
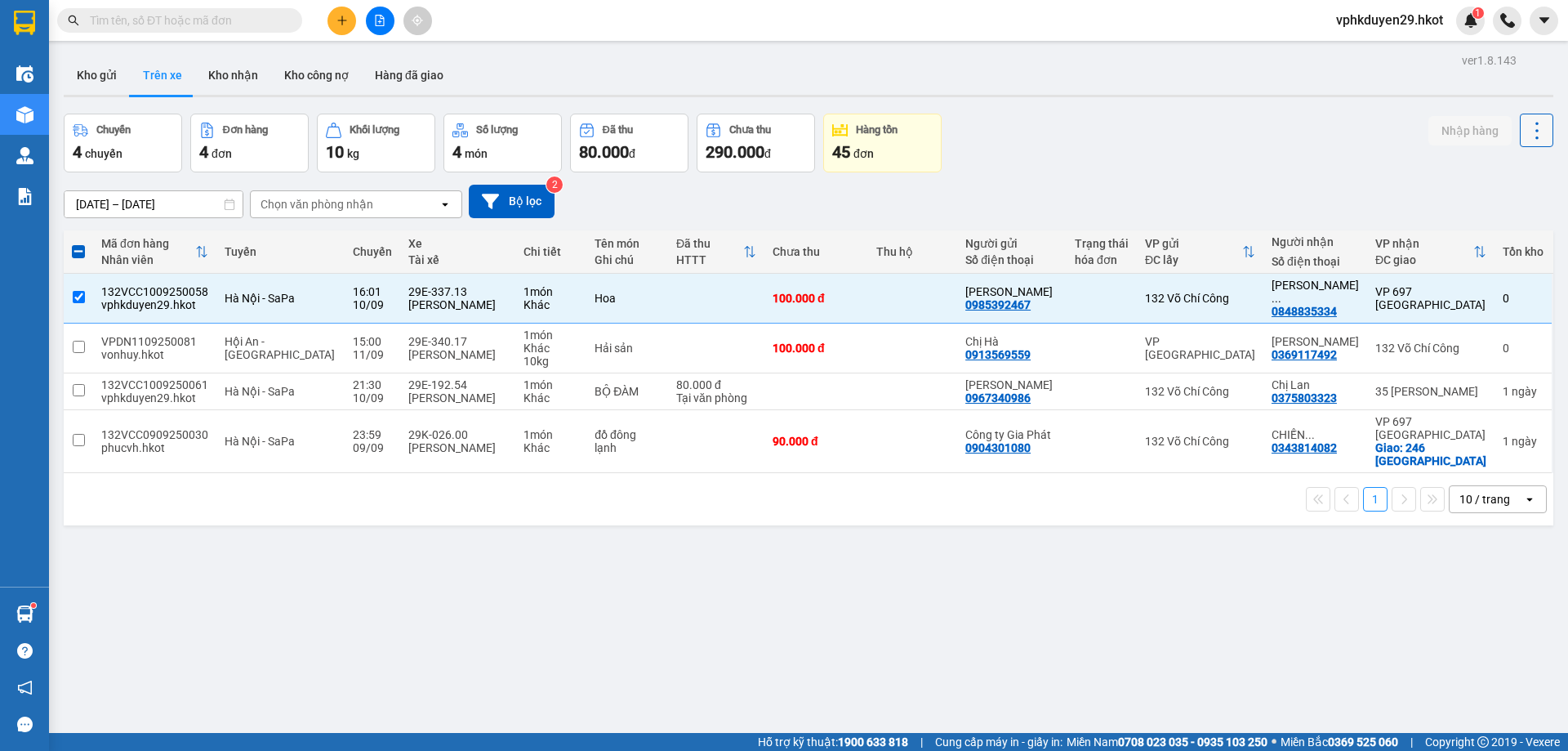
click at [1537, 125] on button at bounding box center [1537, 130] width 33 height 33
click at [1242, 124] on div "Chuyến 4 chuyến Đơn hàng 4 đơn Khối lượng 10 kg Số lượng 4 món Đã thu 80.000 đ …" at bounding box center [808, 143] width 1490 height 59
click at [849, 144] on span "45" at bounding box center [841, 151] width 18 height 19
checkbox input "false"
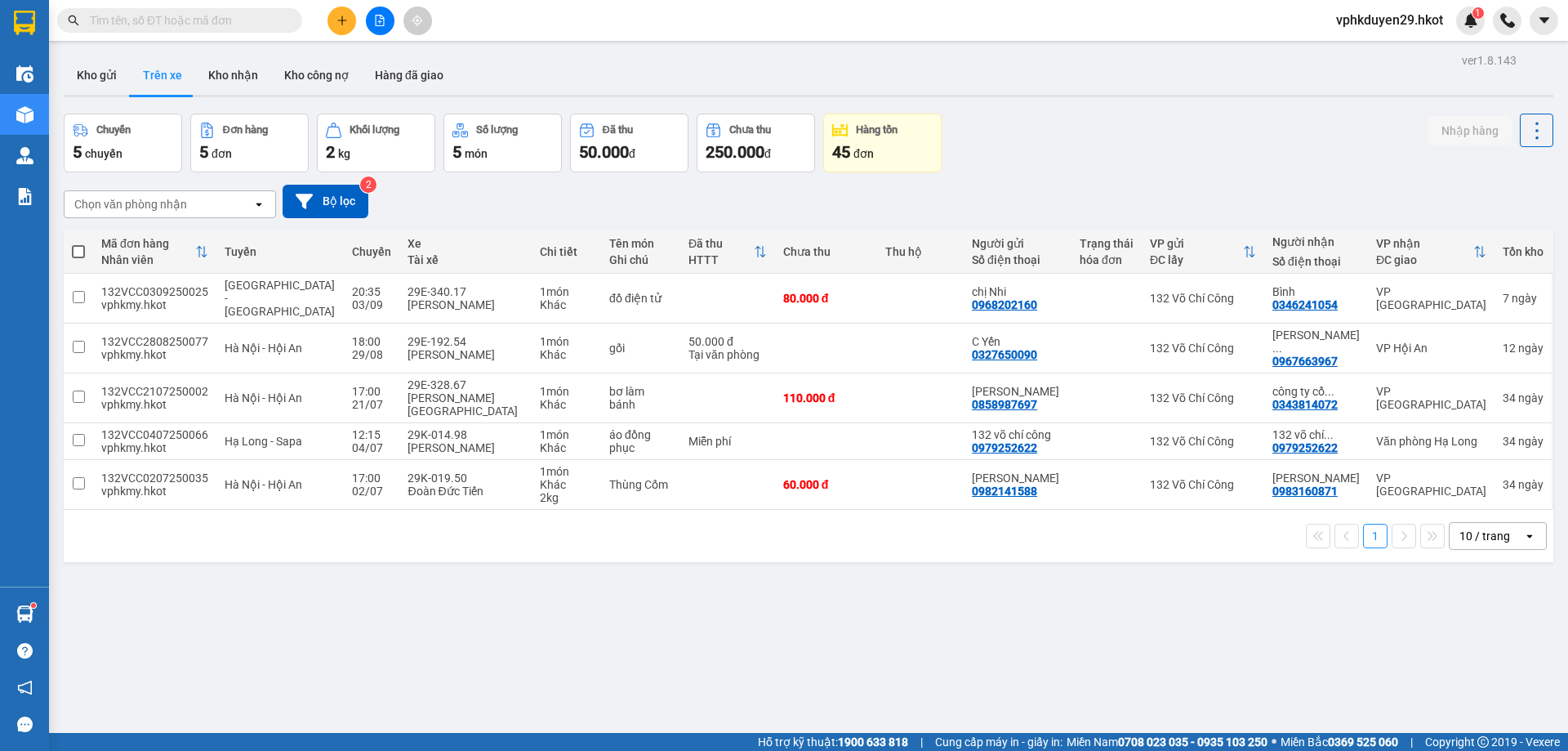
click at [133, 210] on div "Chọn văn phòng nhận" at bounding box center [131, 204] width 112 height 17
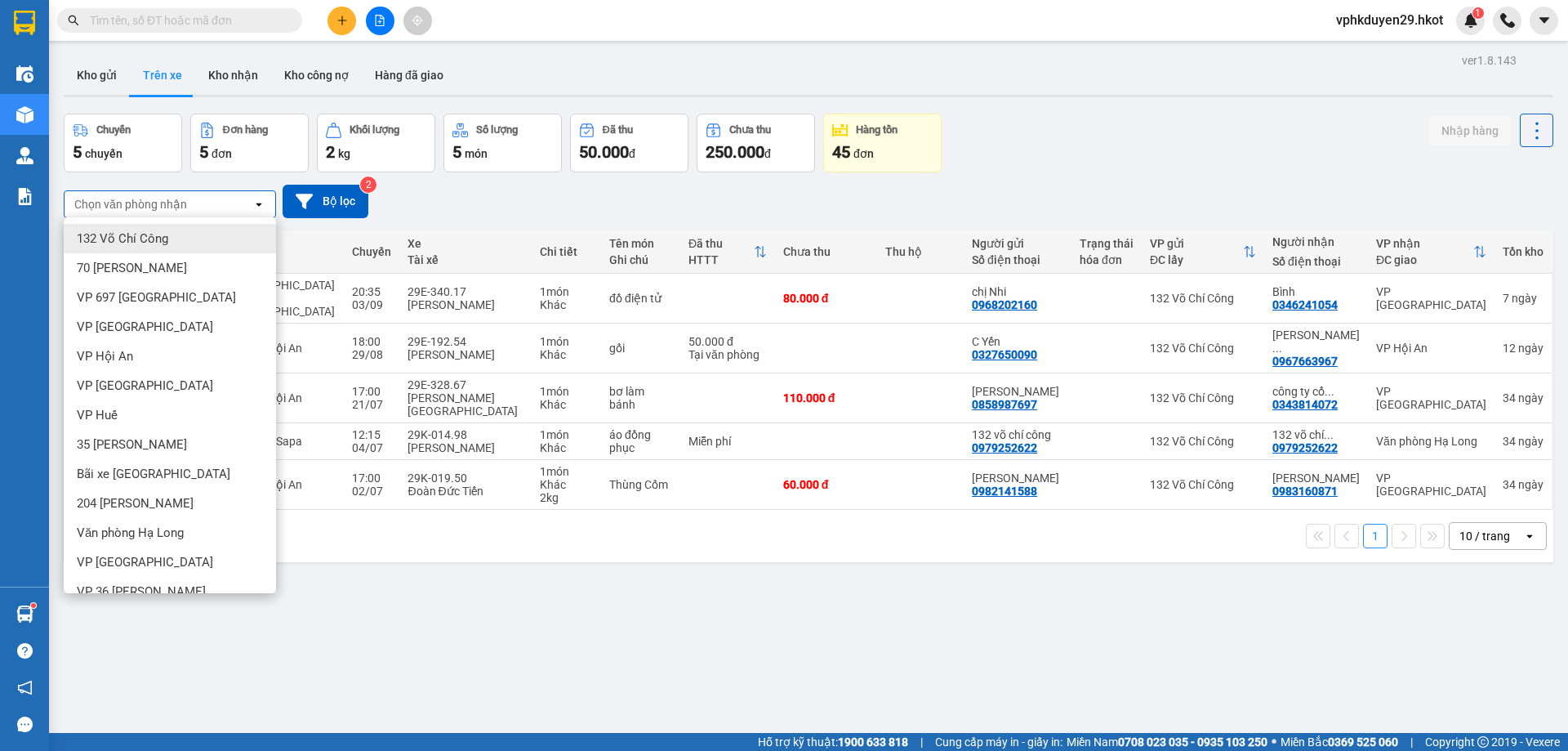
click at [485, 210] on div "Chọn văn phòng nhận open Bộ lọc 2" at bounding box center [808, 202] width 1490 height 33
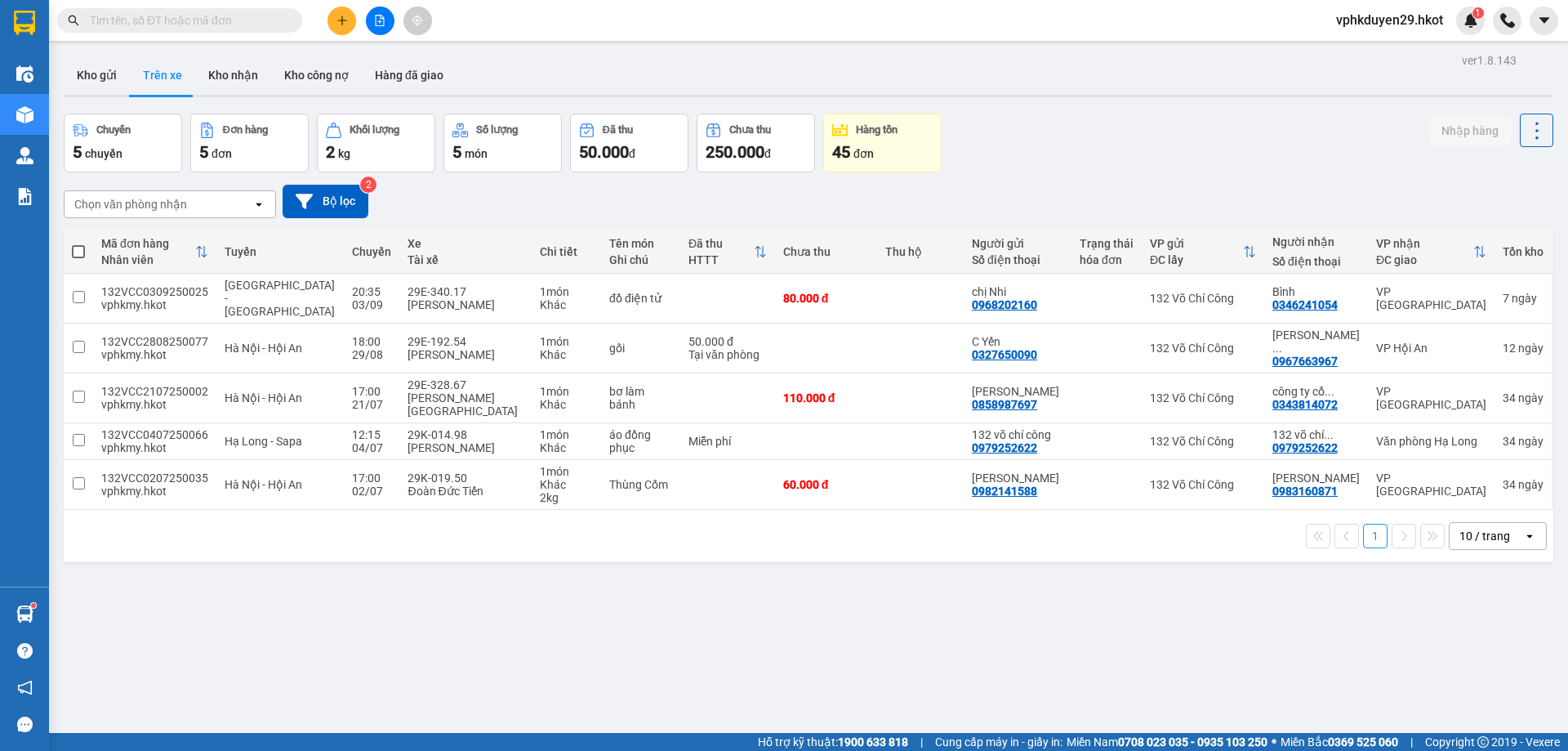
click at [183, 202] on div "Chọn văn phòng nhận" at bounding box center [131, 204] width 112 height 17
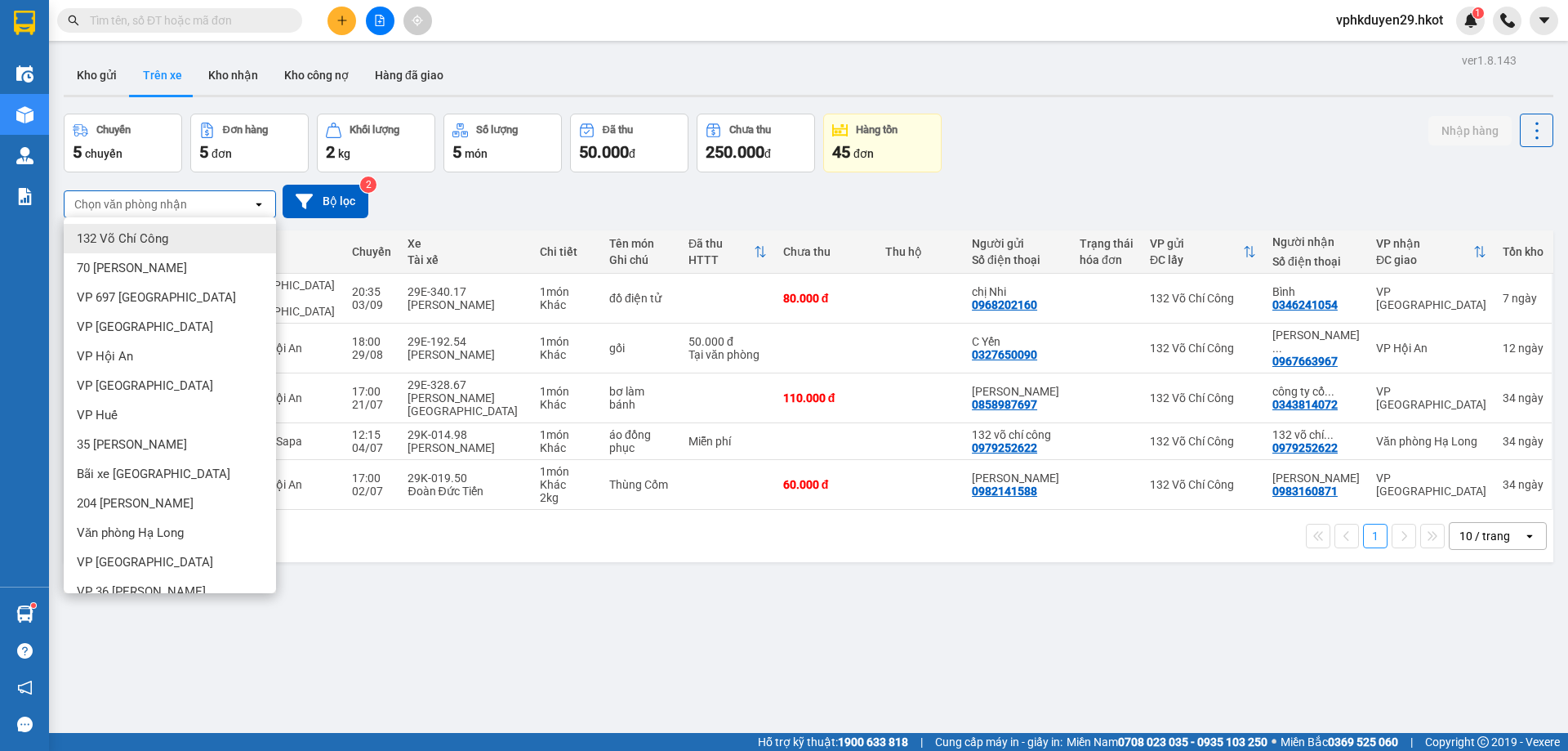
click at [155, 230] on span "132 Võ Chí Công" at bounding box center [121, 238] width 91 height 17
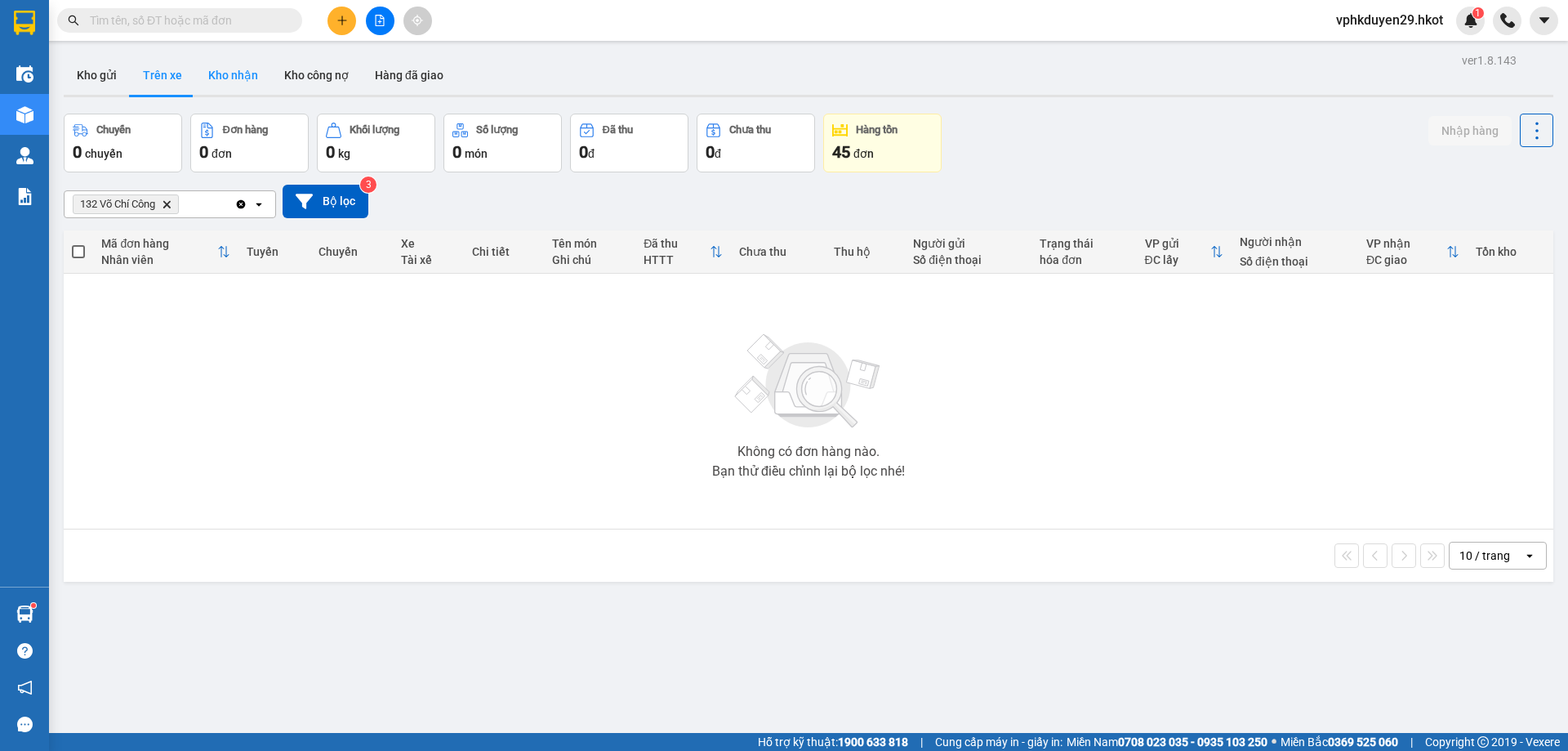
click at [250, 65] on button "Kho nhận" at bounding box center [233, 75] width 76 height 40
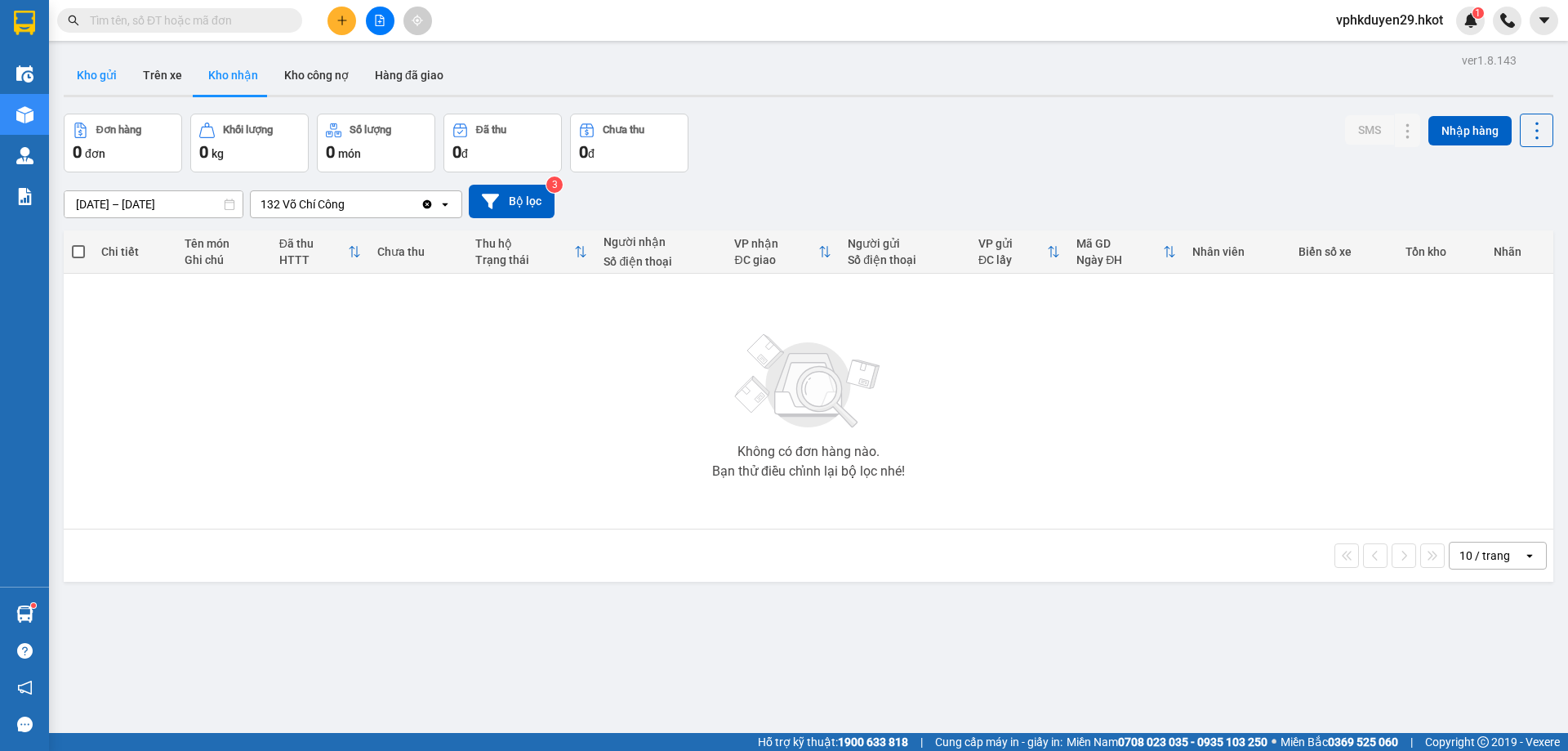
click at [127, 78] on button "Kho gửi" at bounding box center [97, 75] width 66 height 40
